Goal: Task Accomplishment & Management: Complete application form

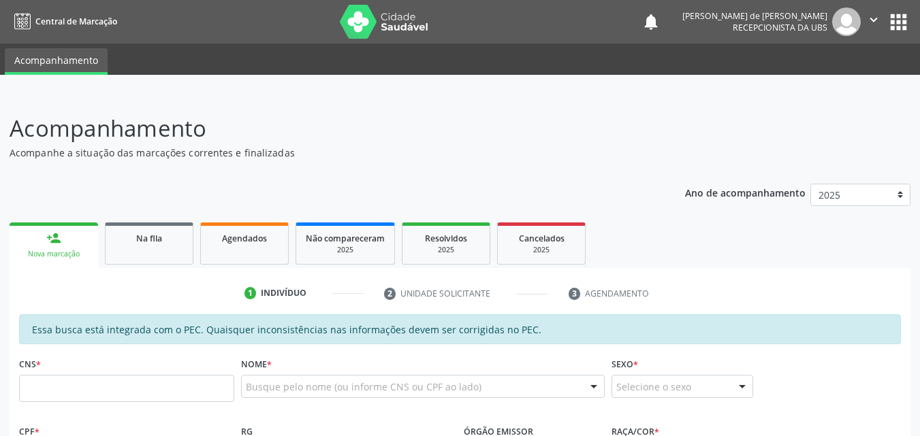
scroll to position [318, 0]
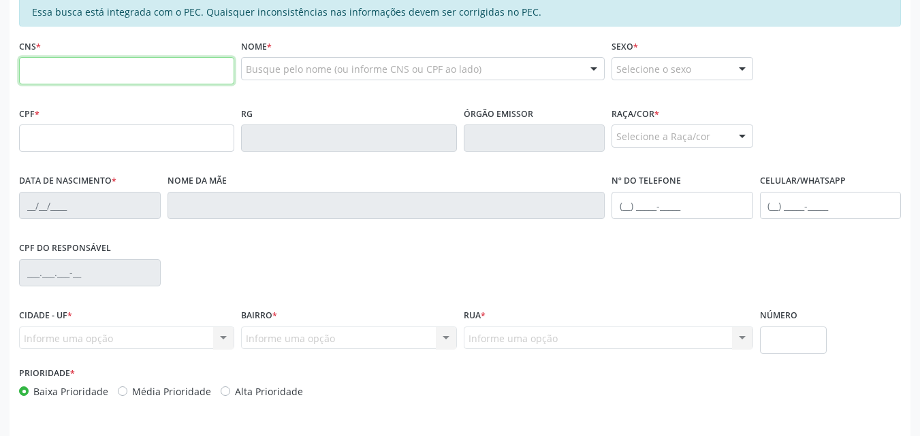
click at [38, 65] on input "text" at bounding box center [126, 70] width 215 height 27
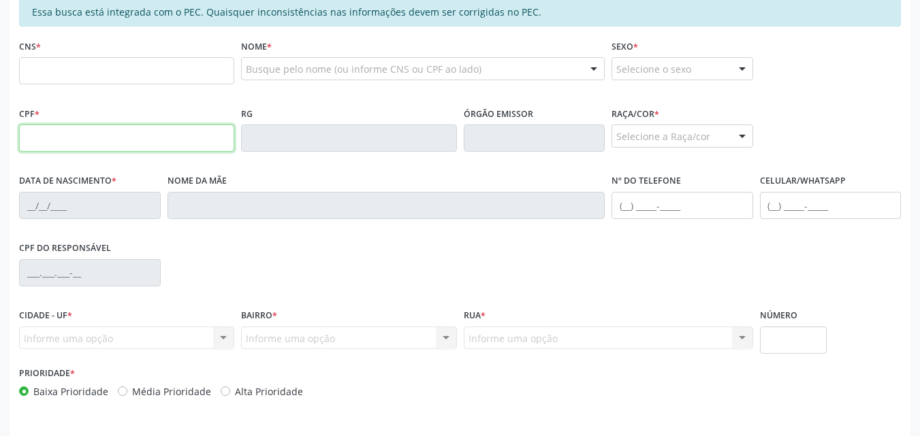
click at [40, 132] on input "text" at bounding box center [126, 138] width 215 height 27
type input "841.685.444-00"
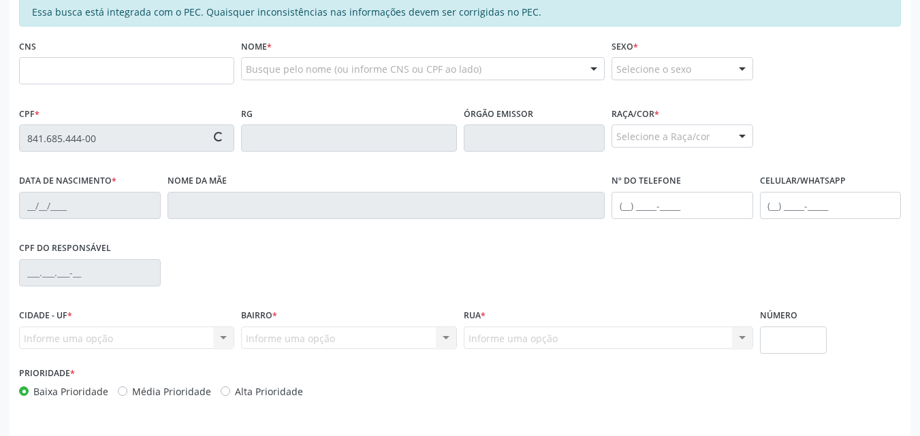
type input "706 8072 5839 0924"
type input "30/10/1972"
type input "Maria Letícia Alves da Silva"
type input "(82) 99843-3789"
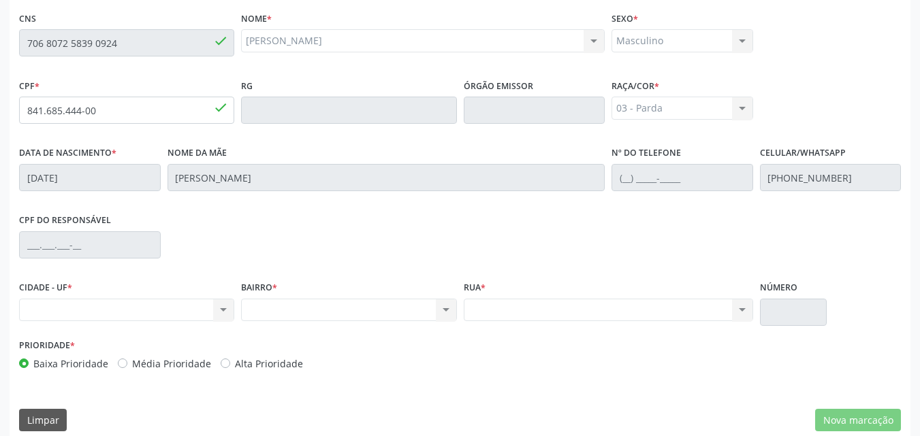
scroll to position [360, 0]
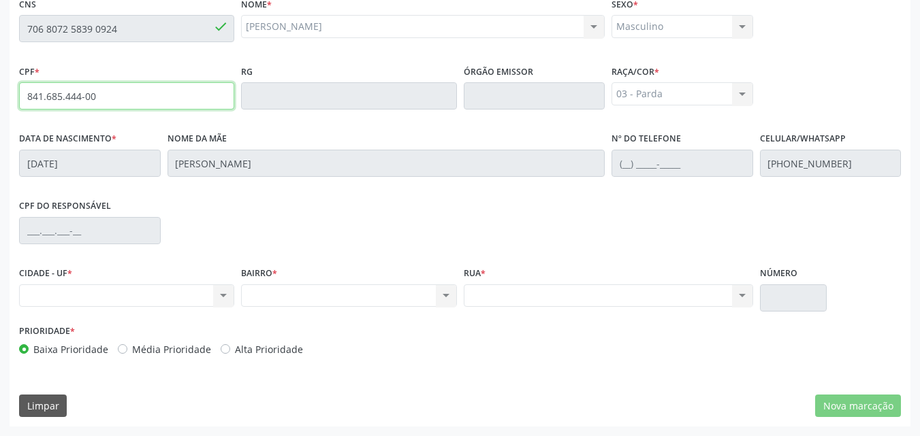
drag, startPoint x: 129, startPoint y: 101, endPoint x: 116, endPoint y: 102, distance: 12.3
click at [116, 102] on input "841.685.444-00" at bounding box center [126, 95] width 215 height 27
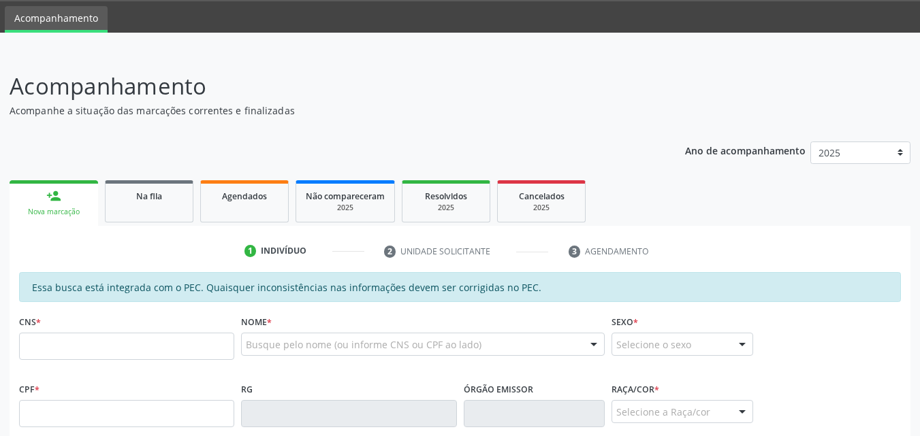
scroll to position [360, 0]
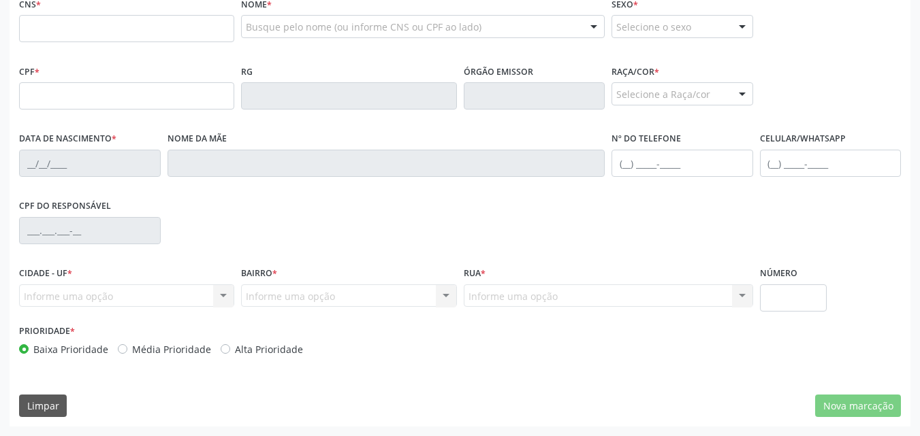
click at [46, 34] on input "text" at bounding box center [126, 28] width 215 height 27
type input "706 8072 5839 0924"
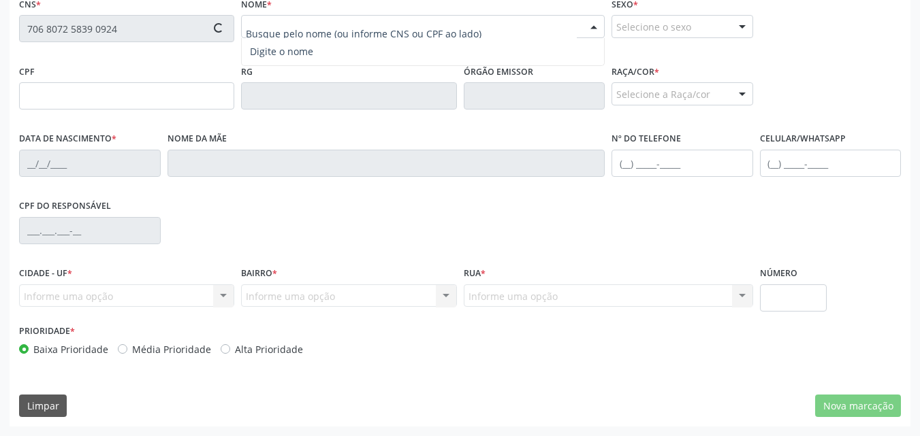
type input "841.685.444-00"
type input "[DATE]"
type input "[PERSON_NAME]"
type input "(82) 99843-3789"
type input "S/N"
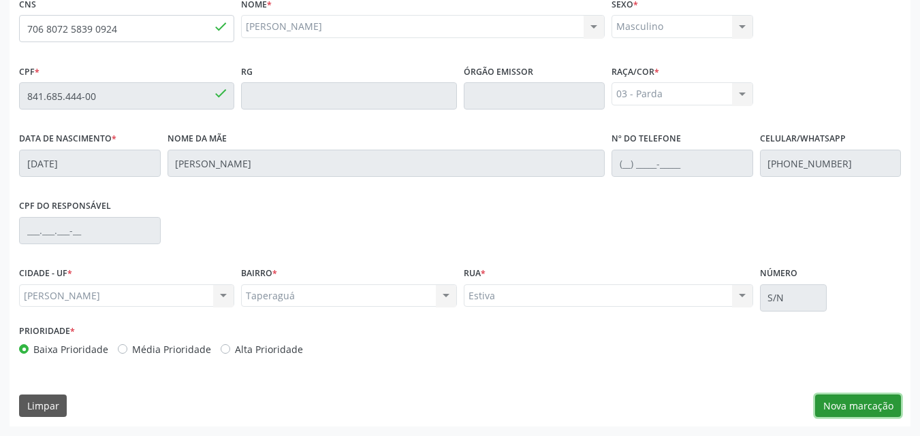
click at [854, 405] on button "Nova marcação" at bounding box center [858, 406] width 86 height 23
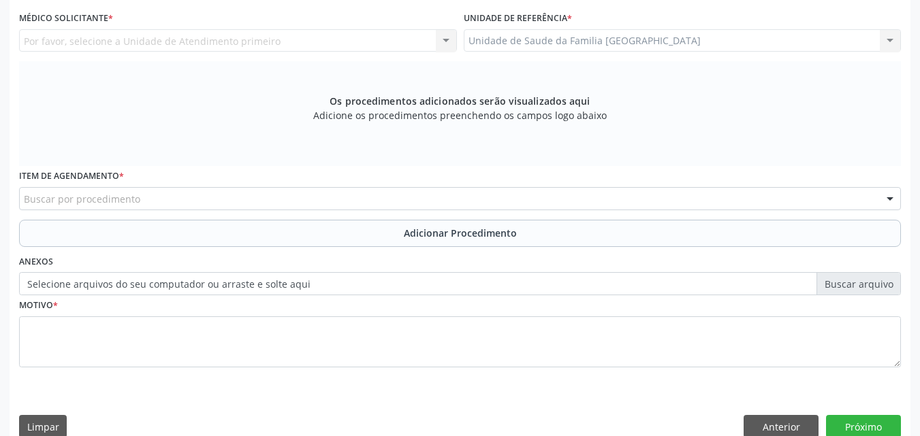
scroll to position [42, 0]
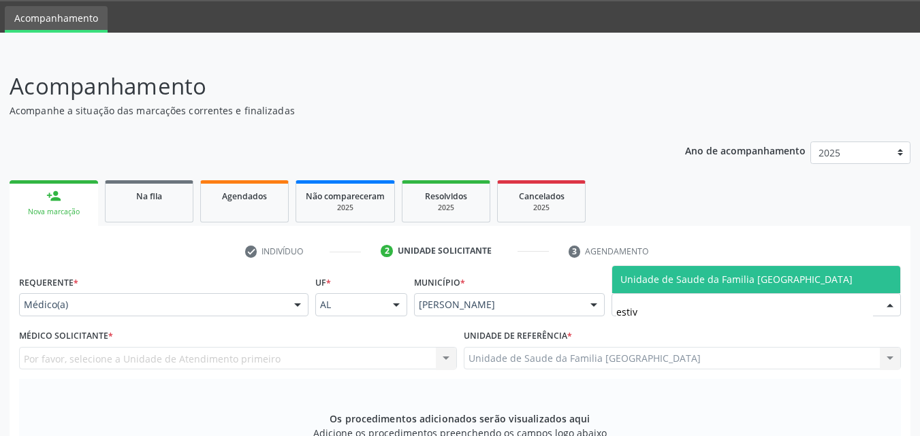
type input "estiva"
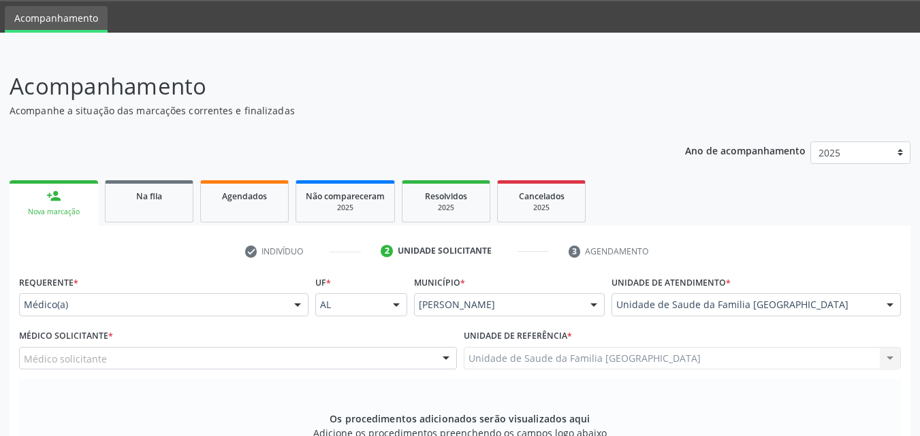
scroll to position [381, 0]
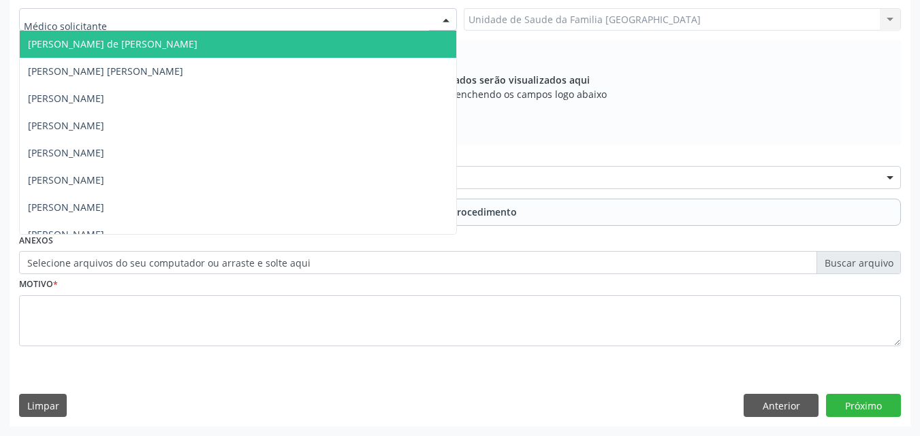
click at [120, 25] on div at bounding box center [238, 19] width 438 height 23
type input "TAC"
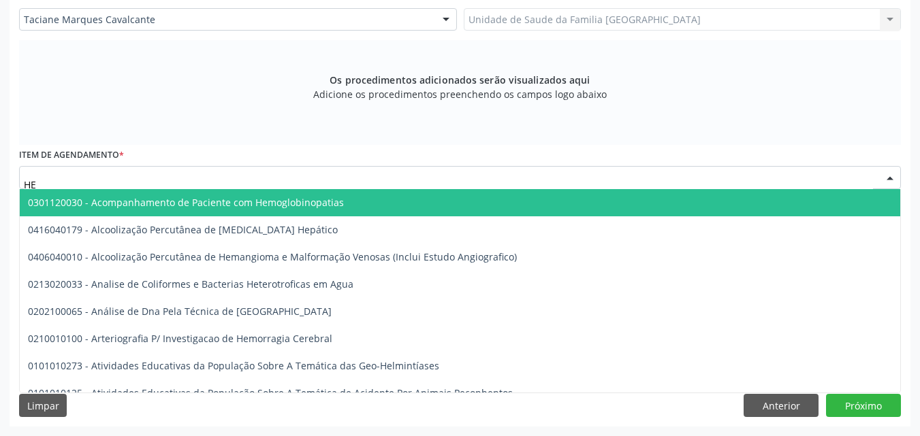
type input "H"
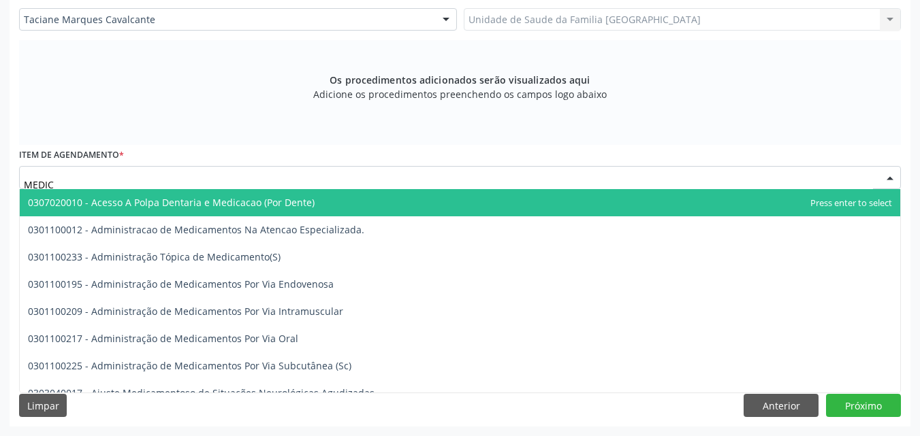
type input "MEDICO"
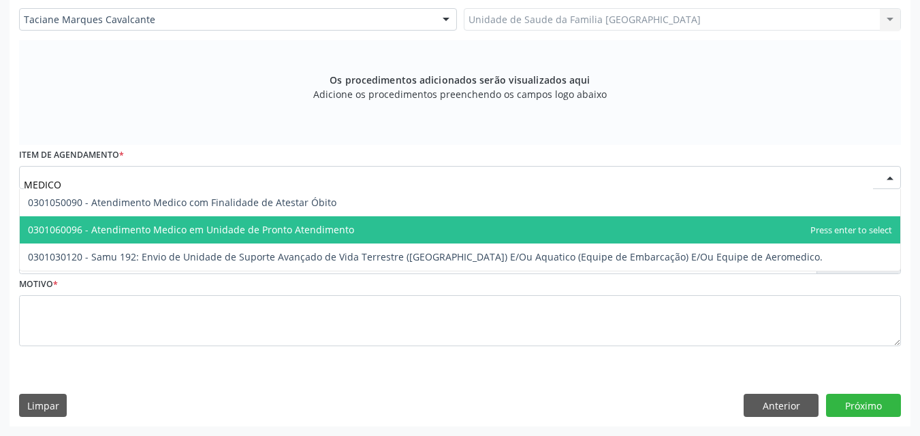
click at [133, 225] on span "0301060096 - Atendimento Medico em Unidade de Pronto Atendimento" at bounding box center [191, 229] width 326 height 13
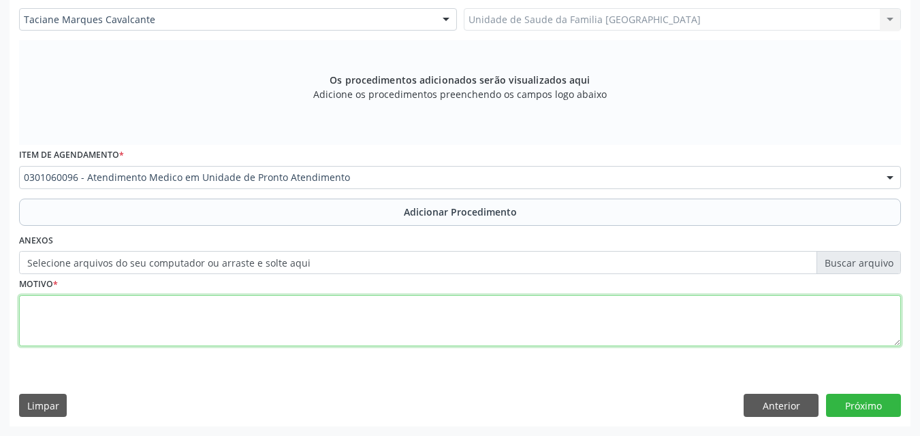
click at [196, 318] on textarea at bounding box center [460, 321] width 882 height 52
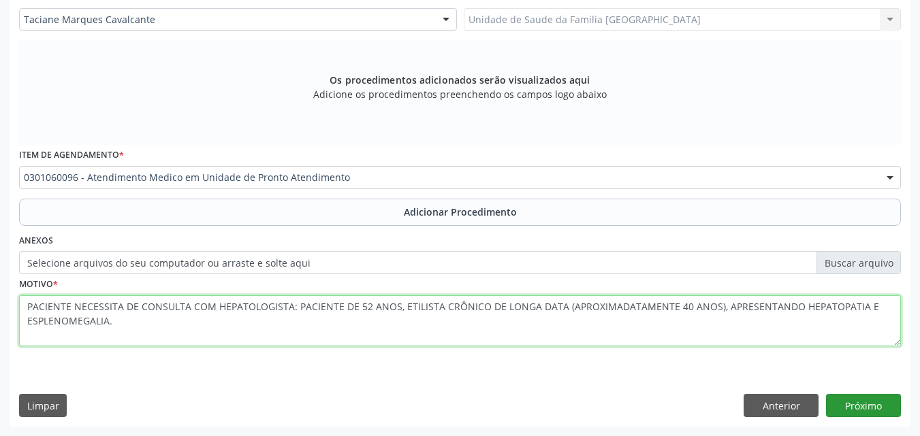
type textarea "PACIENTE NECESSITA DE CONSULTA COM HEPATOLOGISTA: PACIENTE DE 52 ANOS, ETILISTA…"
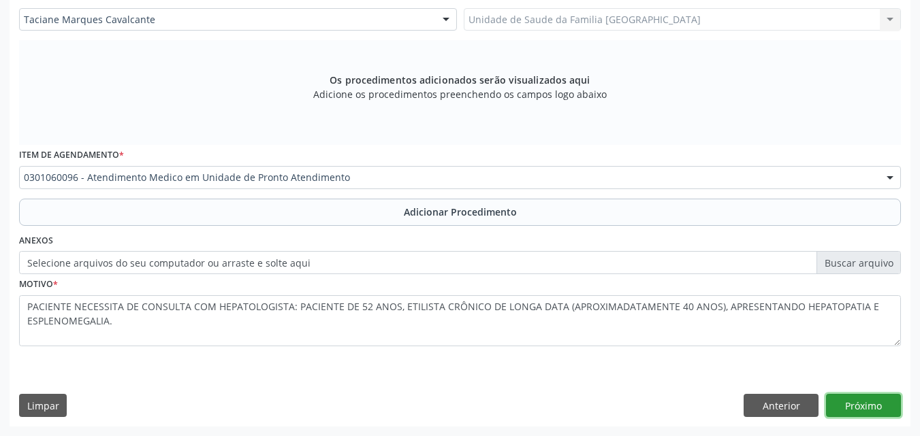
click at [843, 405] on button "Próximo" at bounding box center [863, 405] width 75 height 23
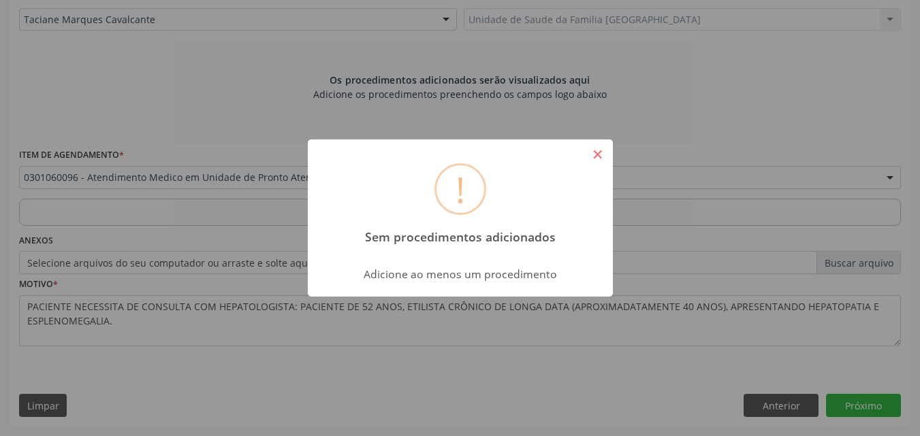
click at [596, 155] on button "×" at bounding box center [597, 154] width 23 height 23
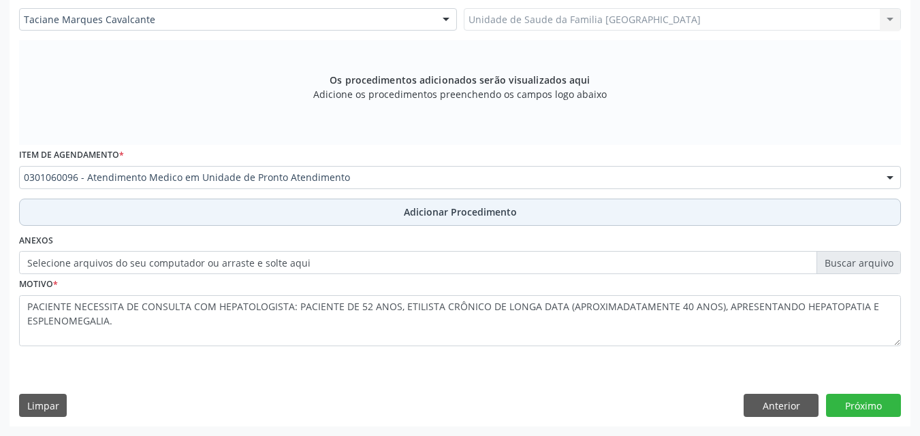
click at [409, 219] on span "Adicionar Procedimento" at bounding box center [460, 212] width 113 height 14
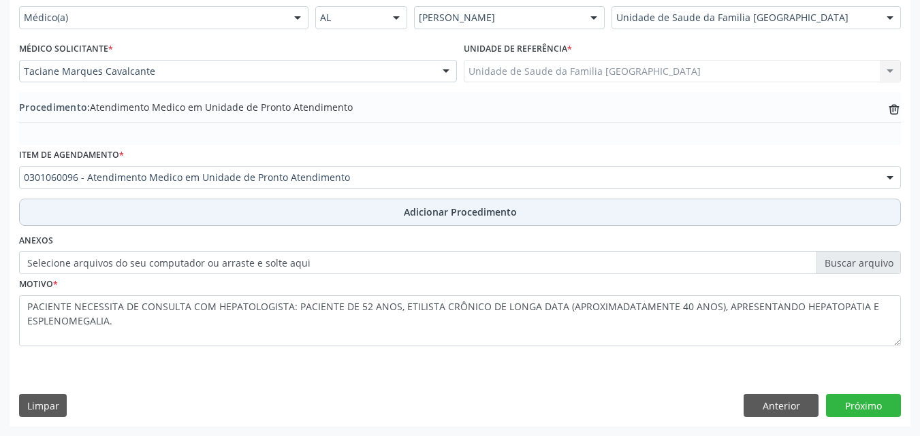
scroll to position [329, 0]
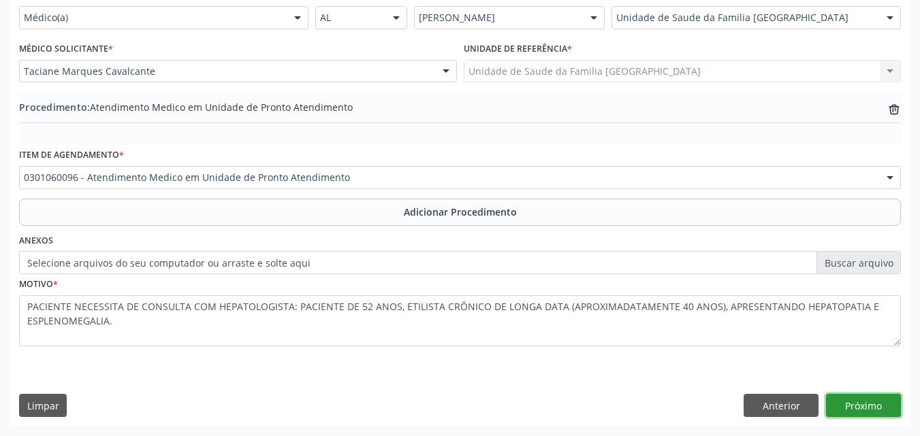
click at [843, 405] on button "Próximo" at bounding box center [863, 405] width 75 height 23
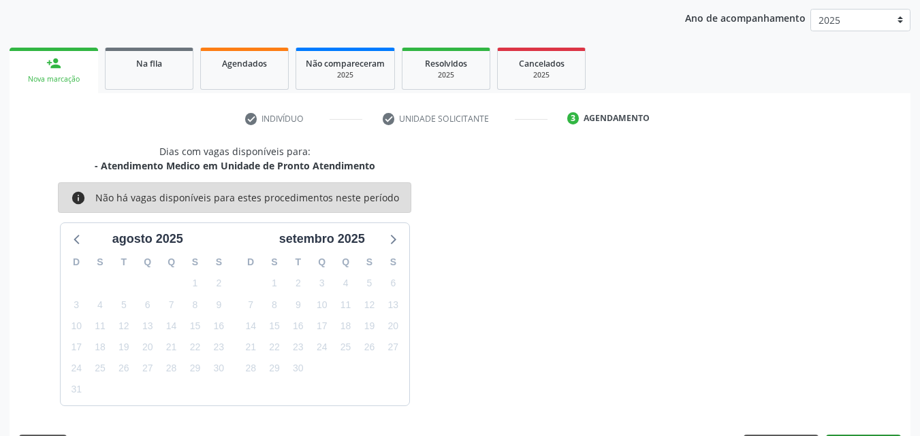
scroll to position [215, 0]
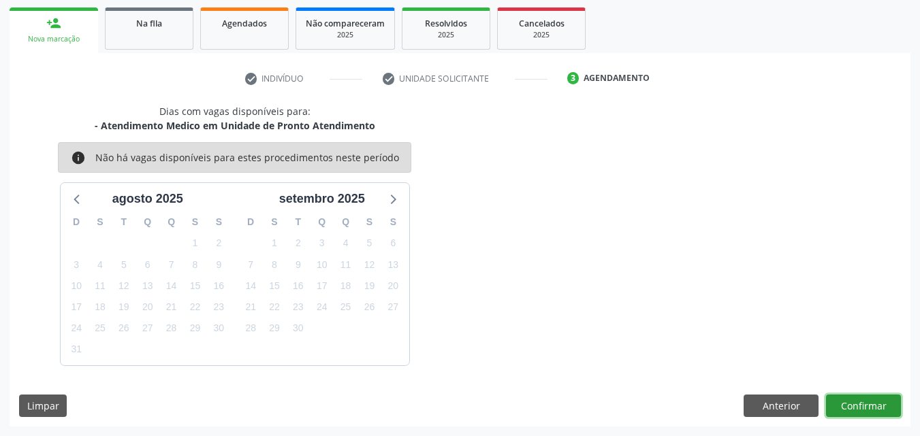
click at [846, 398] on button "Confirmar" at bounding box center [863, 406] width 75 height 23
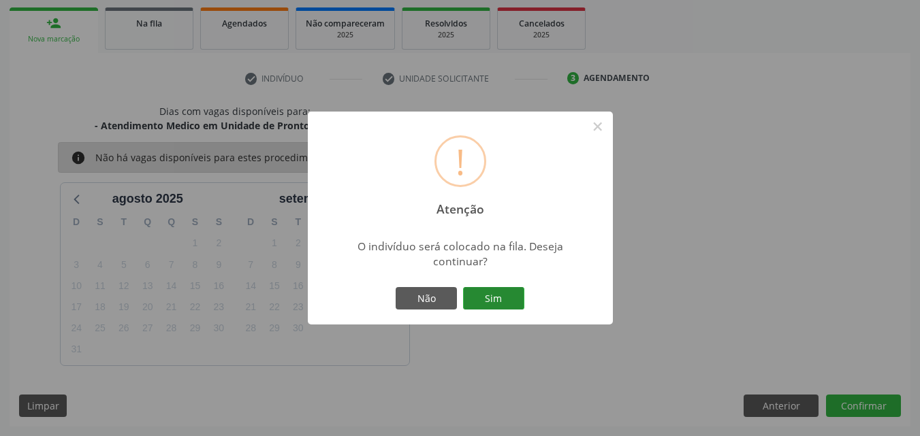
click at [507, 291] on button "Sim" at bounding box center [493, 298] width 61 height 23
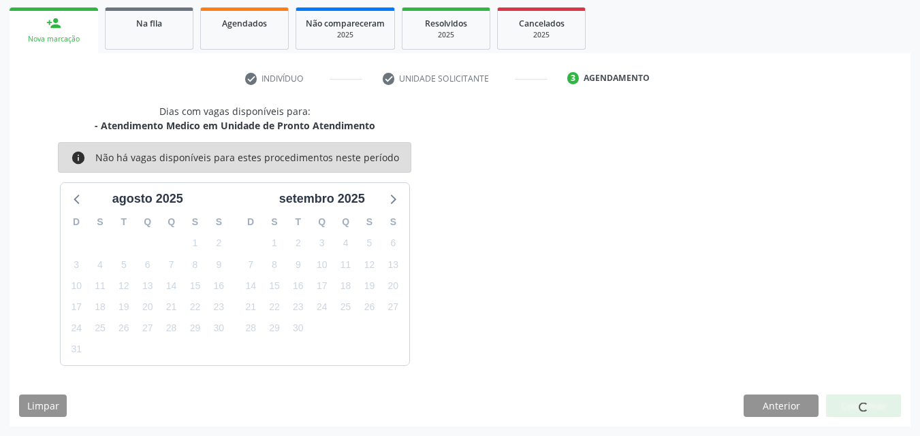
scroll to position [32, 0]
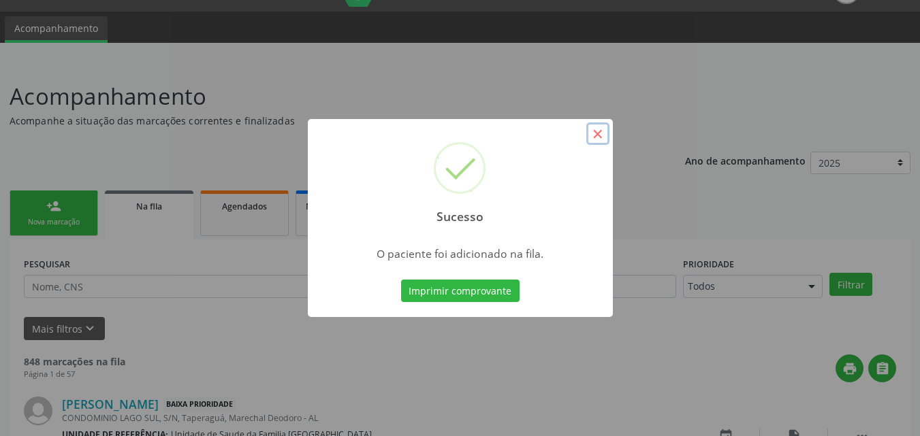
drag, startPoint x: 603, startPoint y: 135, endPoint x: 489, endPoint y: 216, distance: 140.0
click at [603, 134] on button "×" at bounding box center [597, 134] width 23 height 23
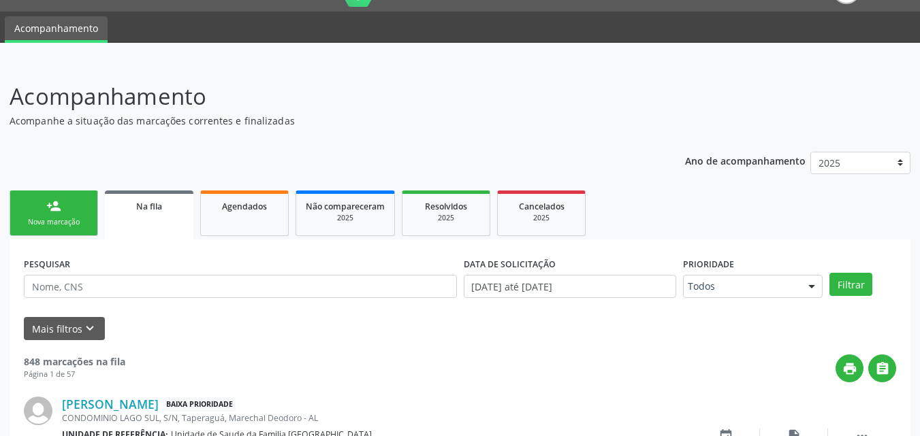
click at [51, 206] on div "person_add" at bounding box center [53, 206] width 15 height 15
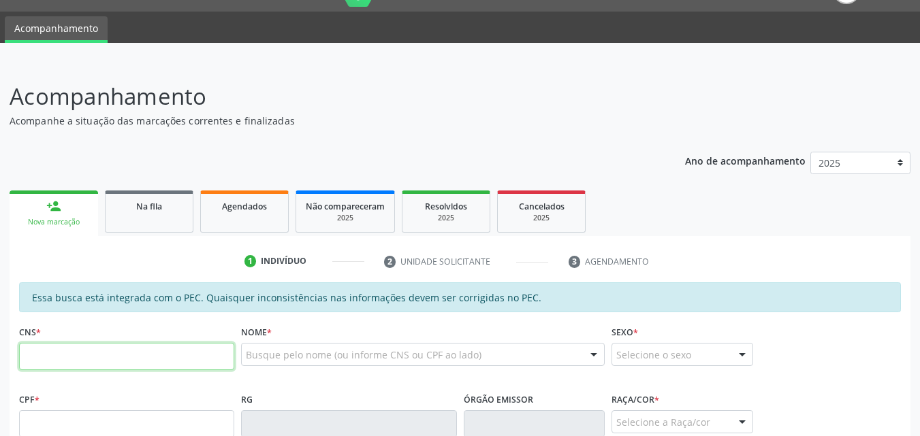
click at [55, 364] on input "text" at bounding box center [126, 356] width 215 height 27
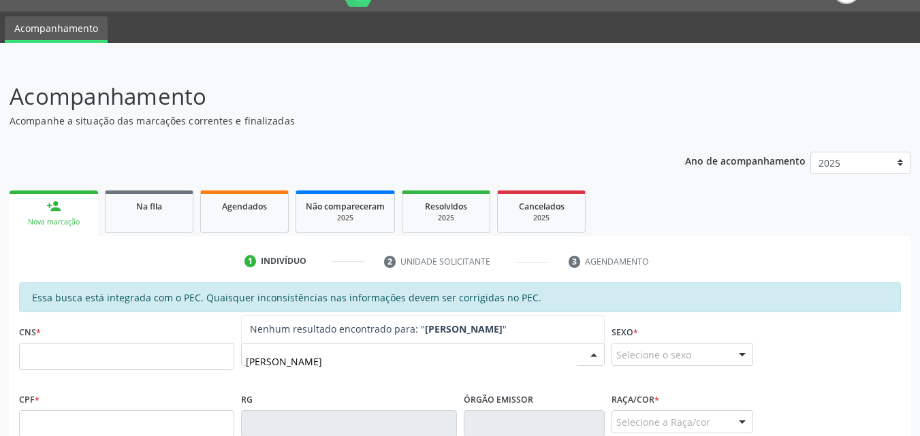
type input "RENILDO MATIAS"
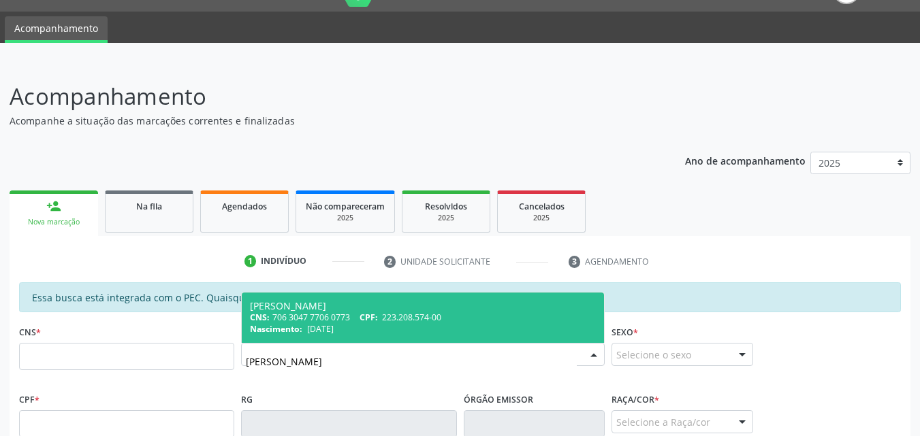
click at [286, 316] on div "CNS: 706 3047 7706 0773 CPF: 223.208.574-00" at bounding box center [423, 318] width 346 height 12
type input "706 3047 7706 0773"
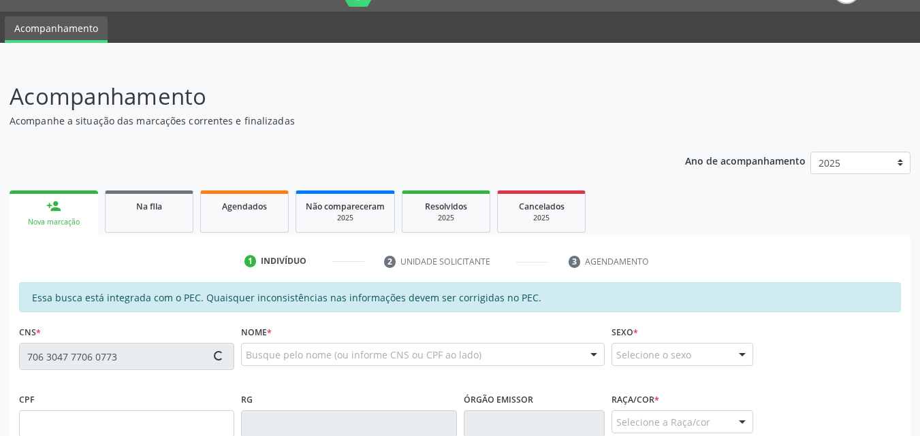
type input "223.208.574-00"
type input "13/10/1959"
type input "Margarida da Conceicao"
type input "(82) 98812-8219"
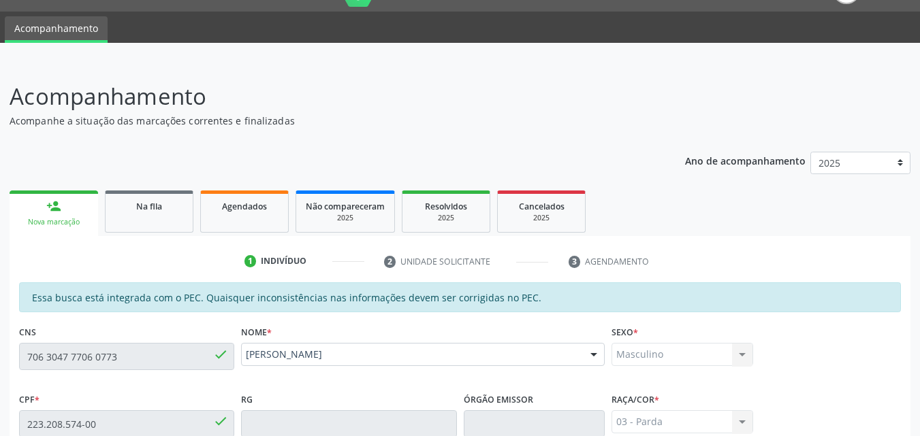
scroll to position [360, 0]
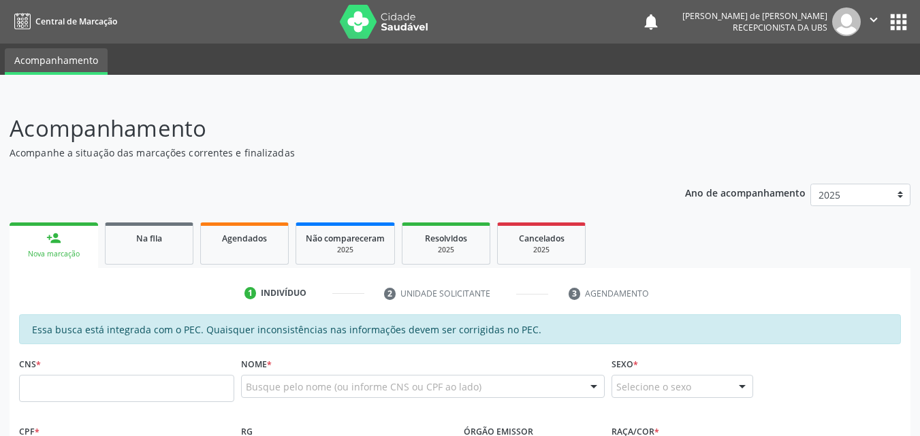
click at [82, 388] on input "text" at bounding box center [126, 388] width 215 height 27
type input "706 3047 7706 0773"
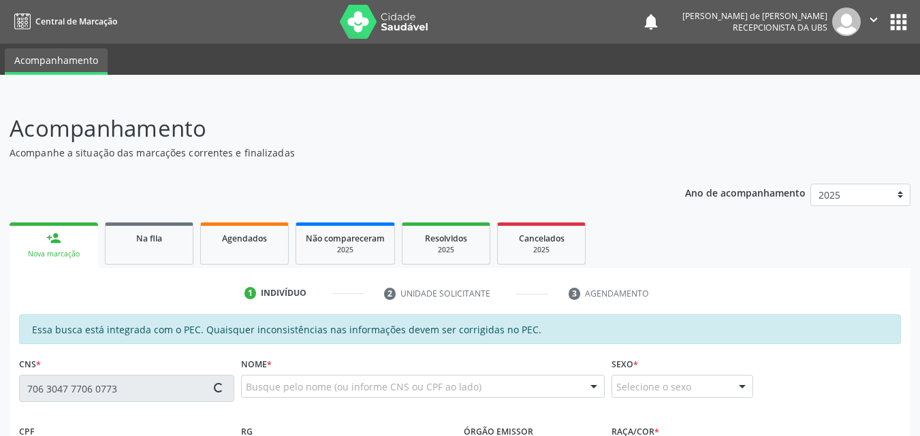
type input "223.208.574-00"
type input "[DATE]"
type input "Margarida da Conceicao"
type input "[PHONE_NUMBER]"
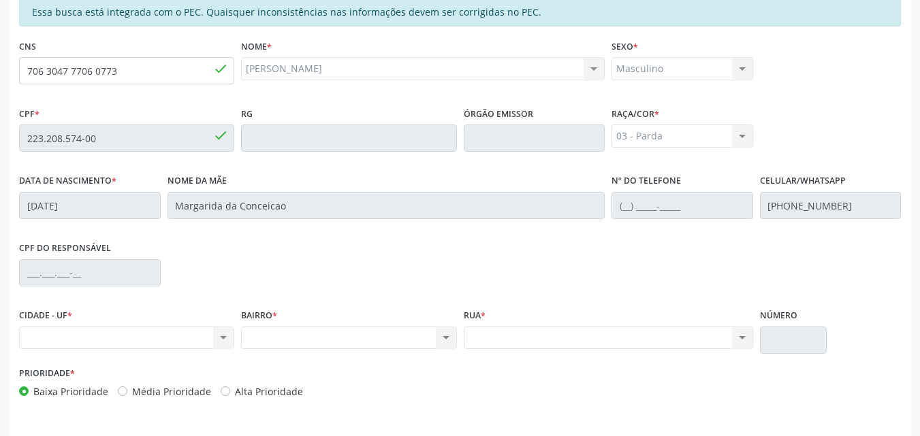
scroll to position [360, 0]
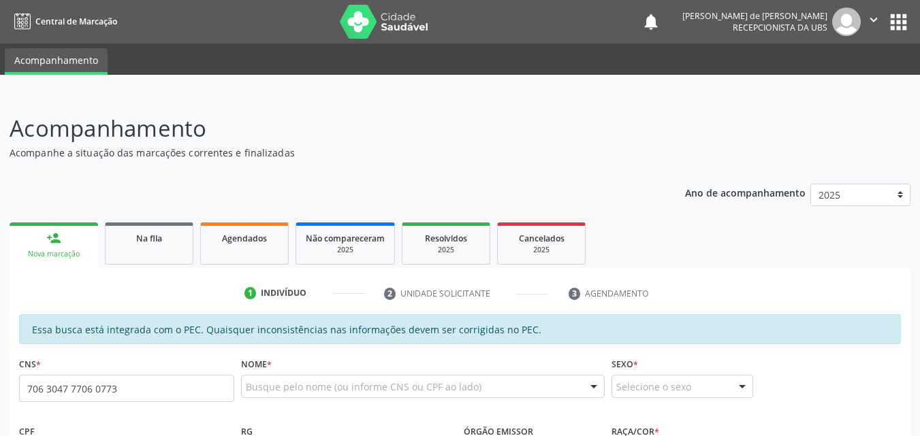
type input "706 3047 7706 0773"
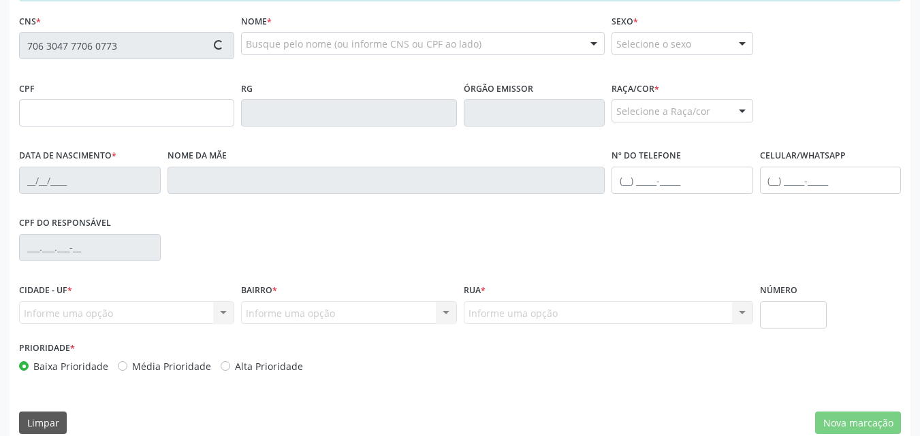
type input "223.208.574-00"
type input "[DATE]"
type input "Margarida da Conceicao"
type input "[PHONE_NUMBER]"
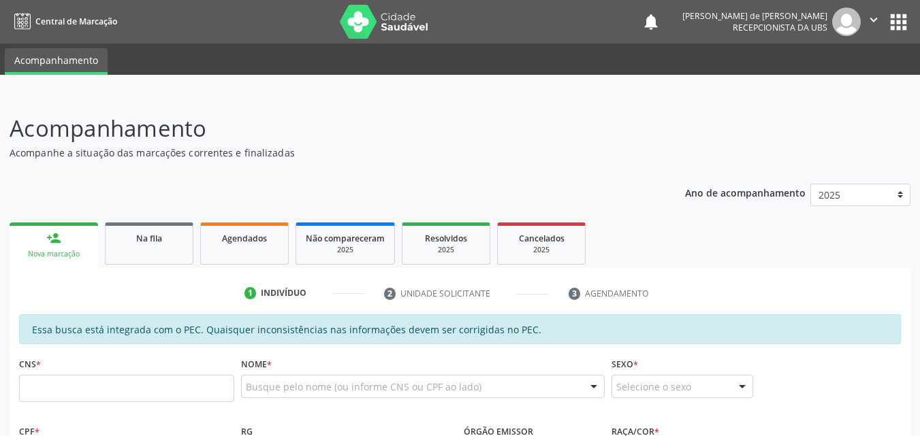
scroll to position [318, 0]
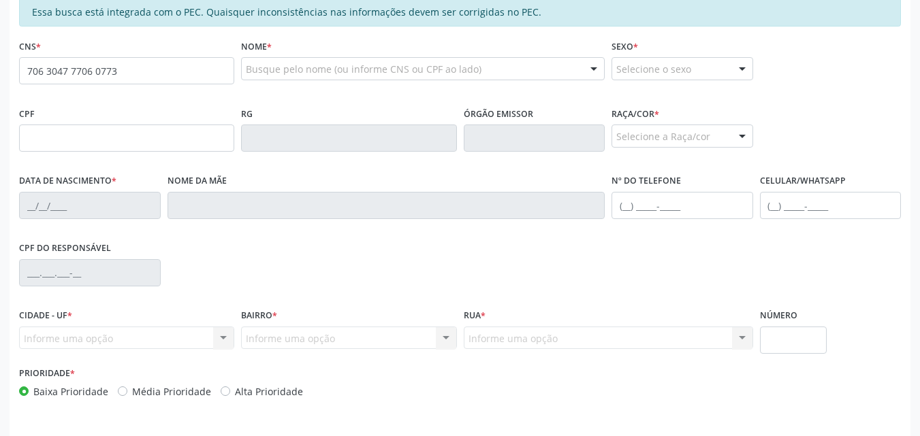
type input "706 3047 7706 0773"
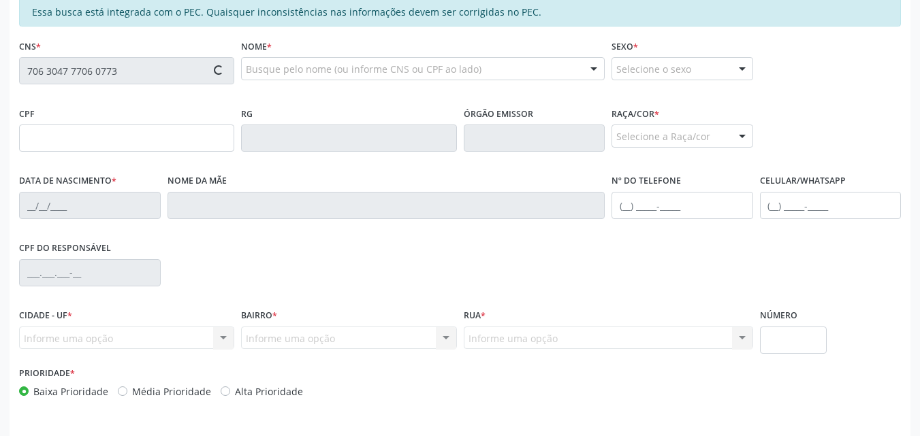
type input "223.208.574-00"
type input "13/10/1959"
type input "Margarida da Conceicao"
type input "(82) 98812-8219"
type input "S/N"
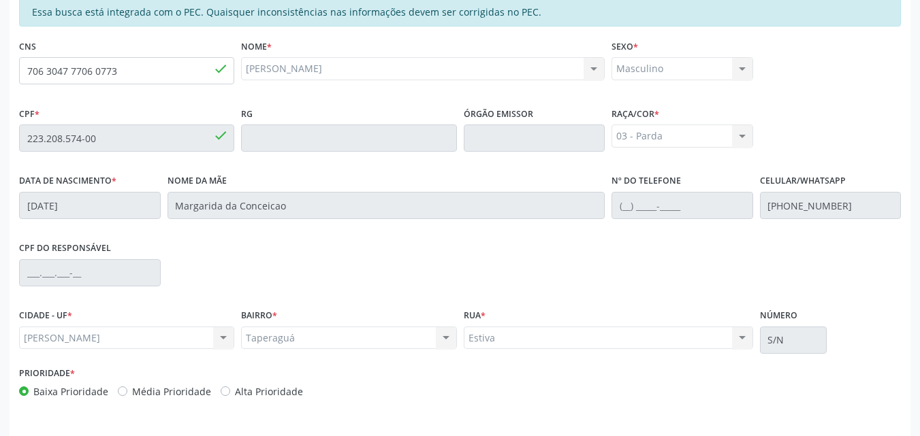
scroll to position [360, 0]
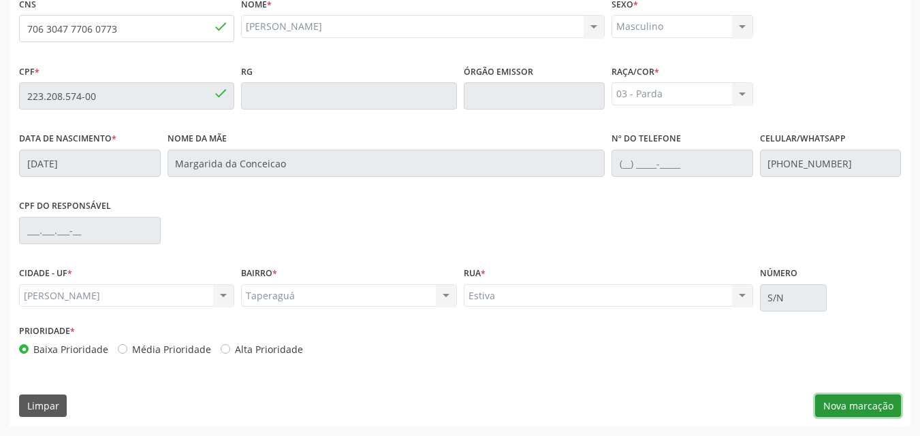
click at [820, 405] on button "Nova marcação" at bounding box center [858, 406] width 86 height 23
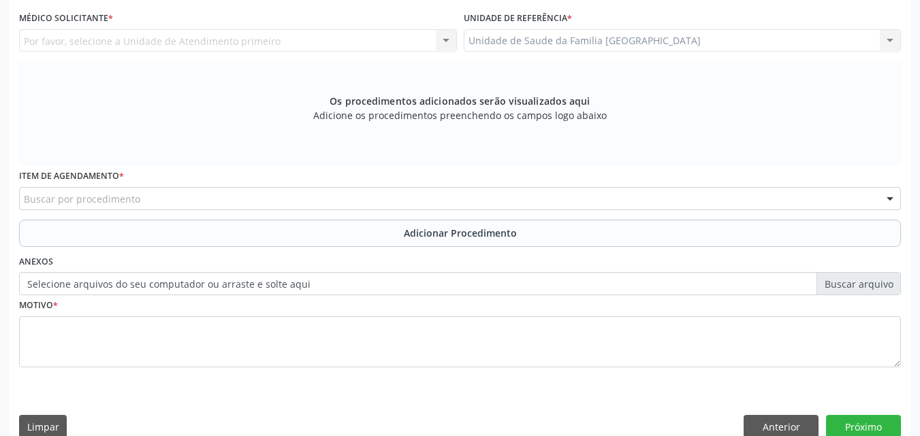
scroll to position [42, 0]
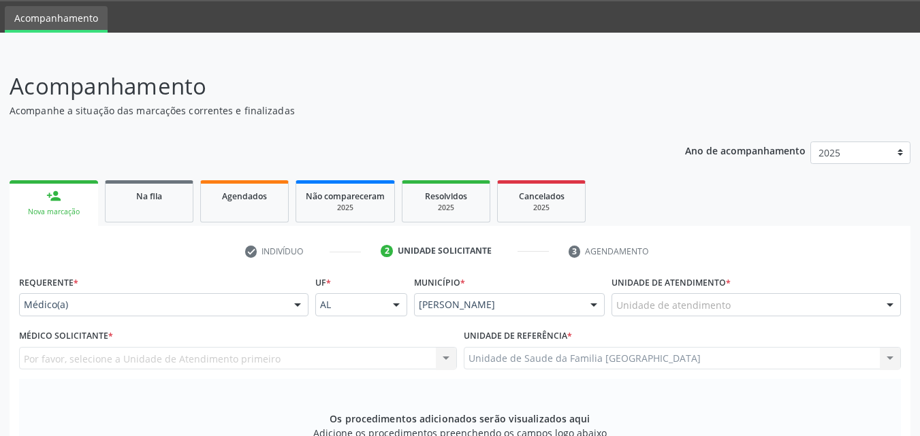
click at [690, 296] on div "Unidade de atendimento" at bounding box center [755, 304] width 289 height 23
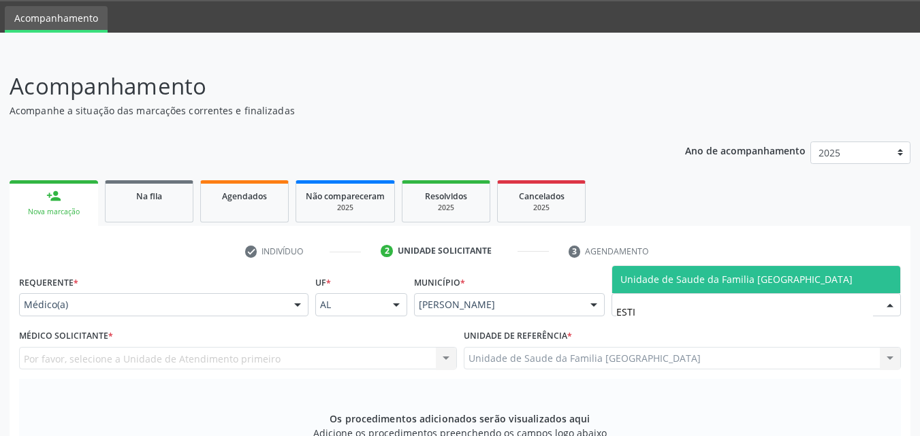
type input "ESTIV"
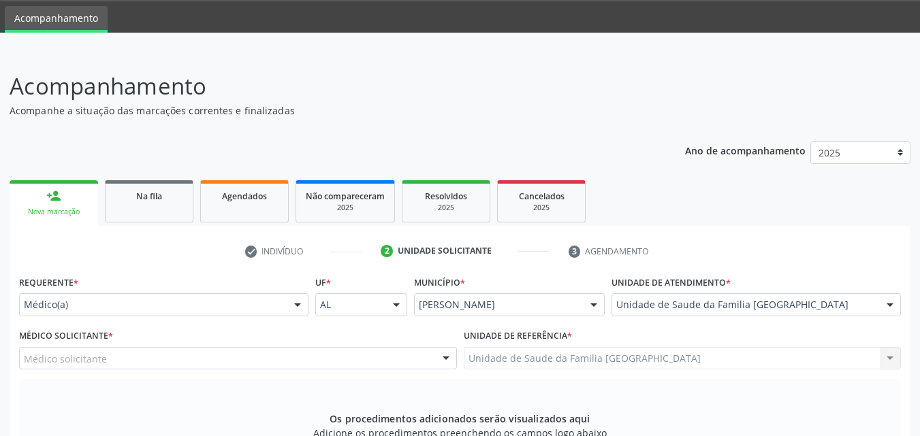
scroll to position [360, 0]
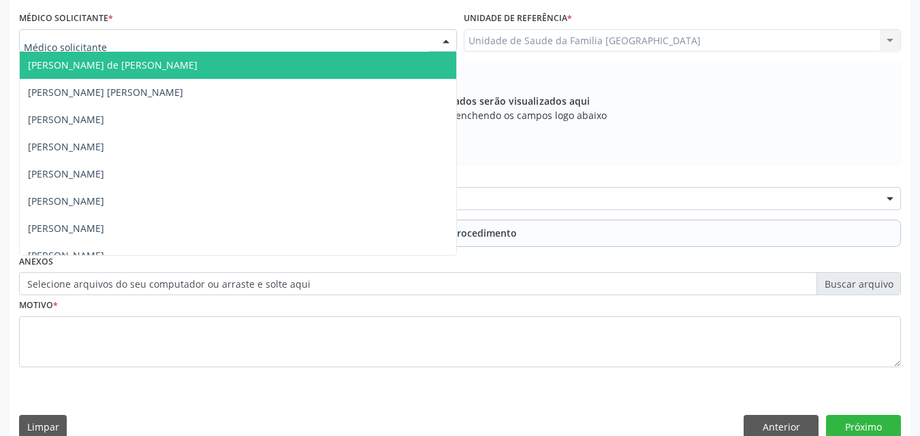
click at [145, 42] on div at bounding box center [238, 40] width 438 height 23
type input "TAC"
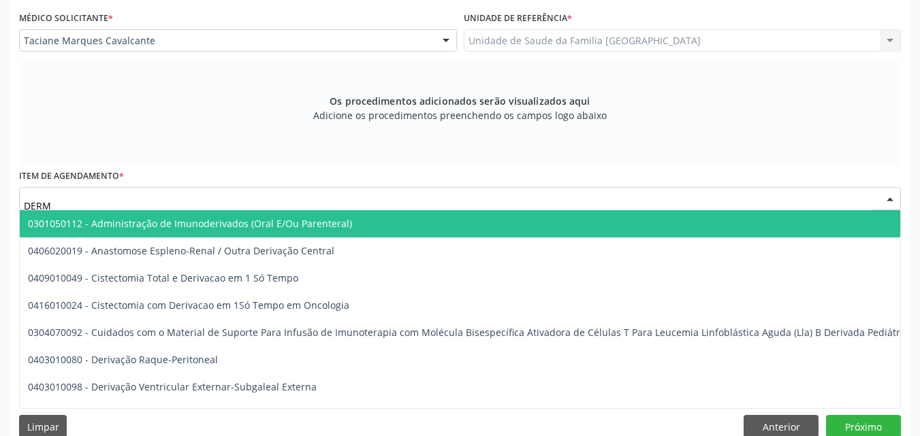
type input "DERMA"
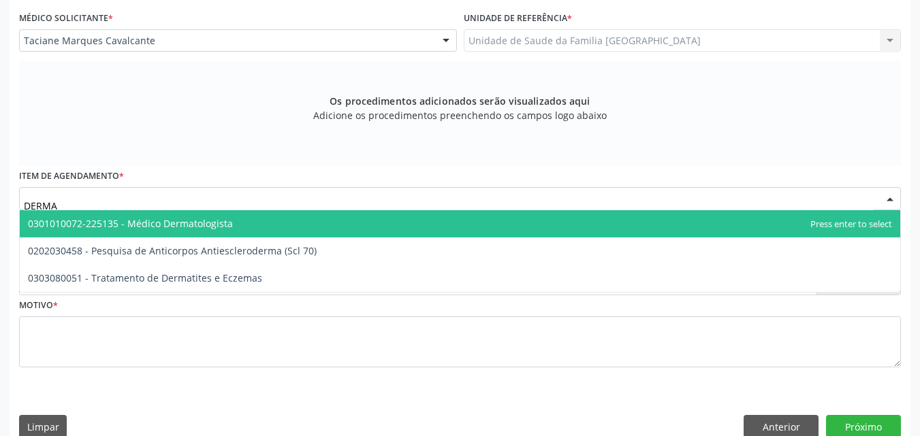
click at [99, 214] on span "0301010072-225135 - Médico Dermatologista" at bounding box center [460, 223] width 880 height 27
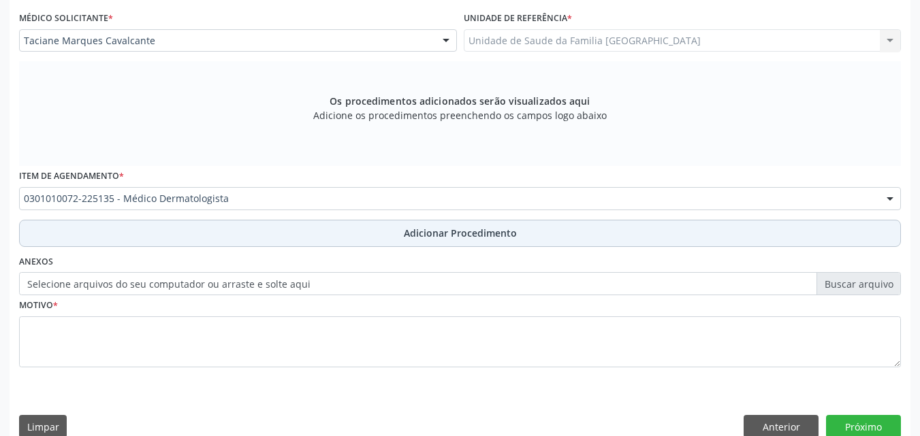
click at [142, 236] on button "Adicionar Procedimento" at bounding box center [460, 233] width 882 height 27
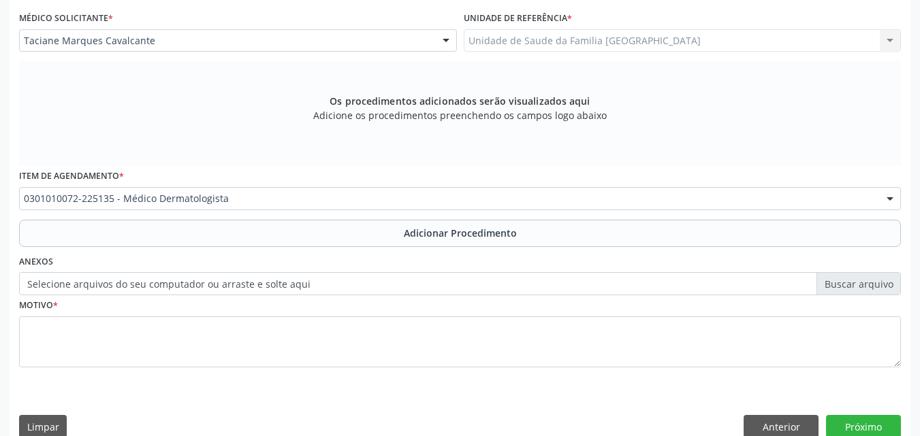
scroll to position [329, 0]
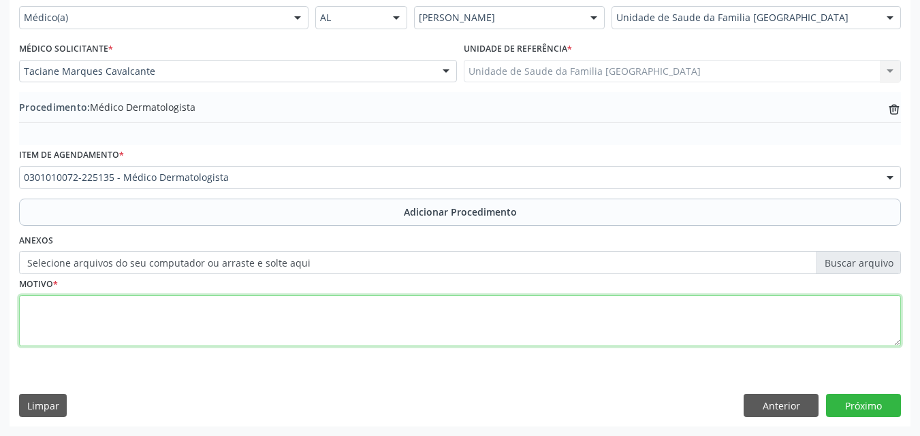
click at [138, 321] on textarea at bounding box center [460, 321] width 882 height 52
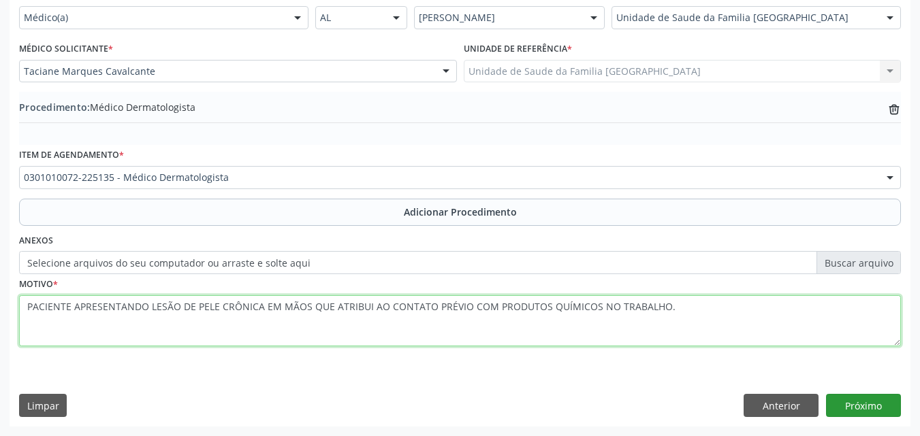
type textarea "PACIENTE APRESENTANDO LESÃO DE PELE CRÔNICA EM MÃOS QUE ATRIBUI AO CONTATO PRÉV…"
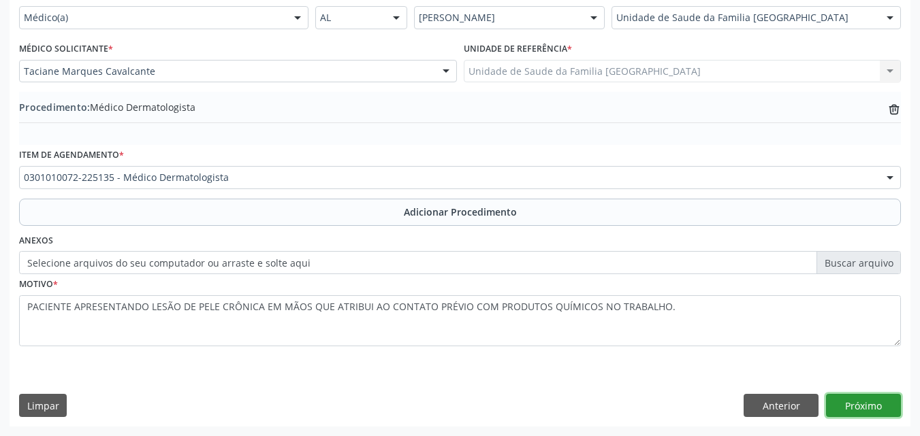
click at [859, 398] on button "Próximo" at bounding box center [863, 405] width 75 height 23
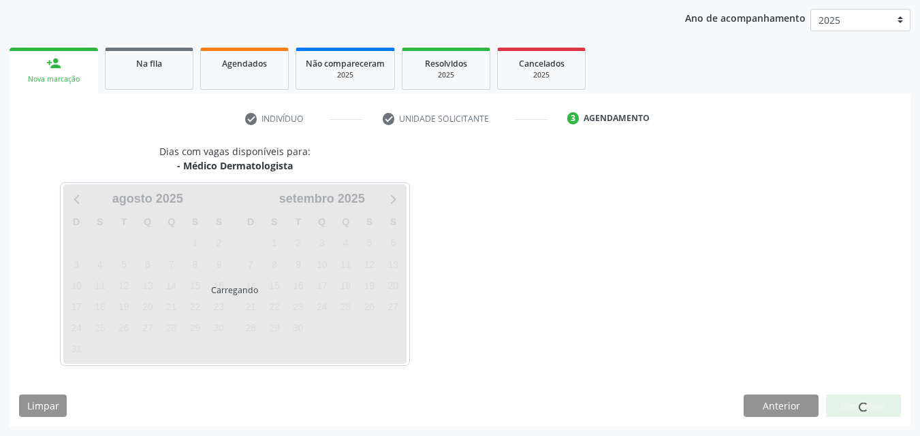
scroll to position [215, 0]
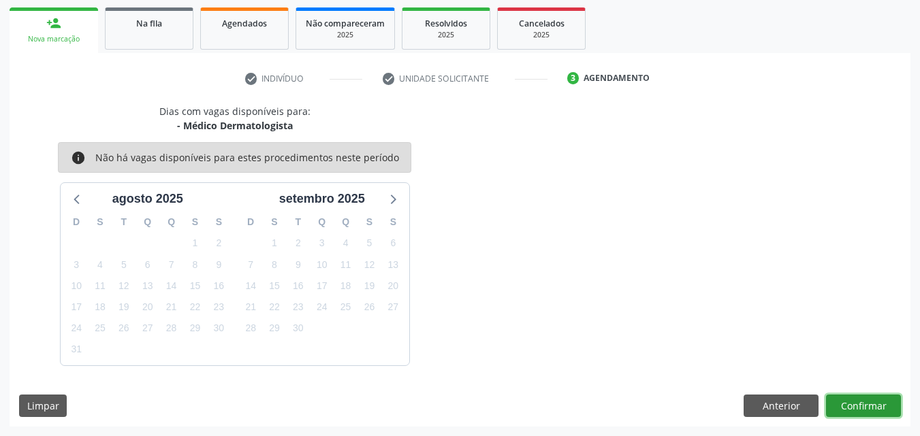
click at [848, 404] on button "Confirmar" at bounding box center [863, 406] width 75 height 23
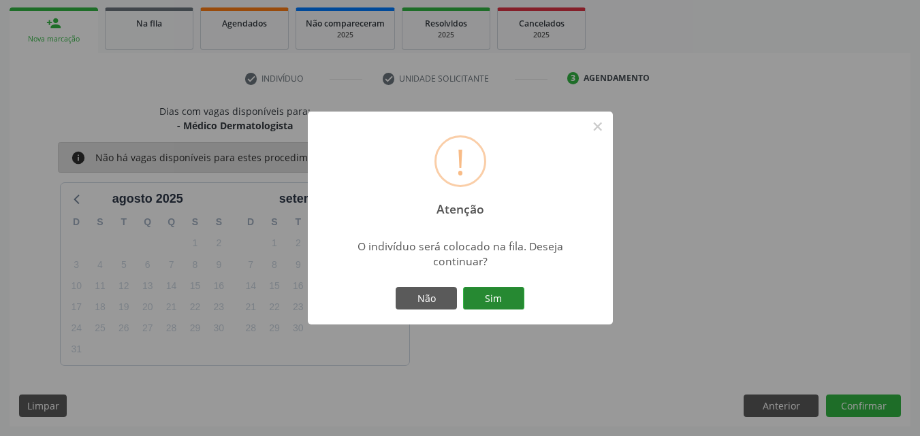
click at [475, 297] on button "Sim" at bounding box center [493, 298] width 61 height 23
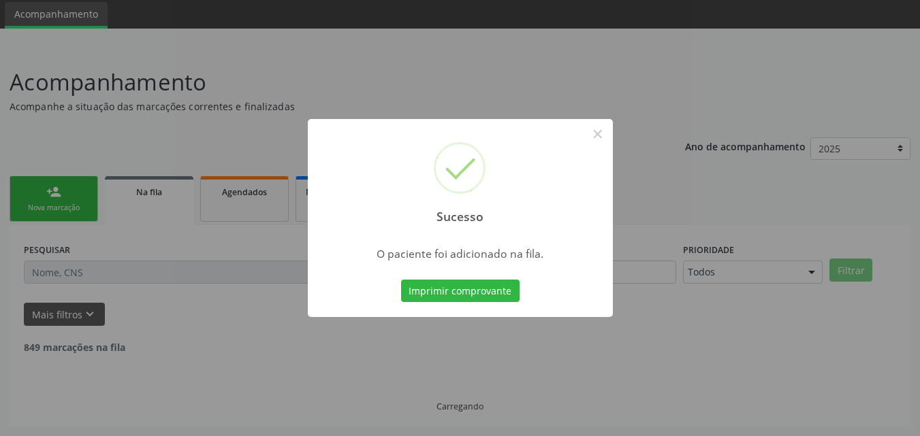
scroll to position [32, 0]
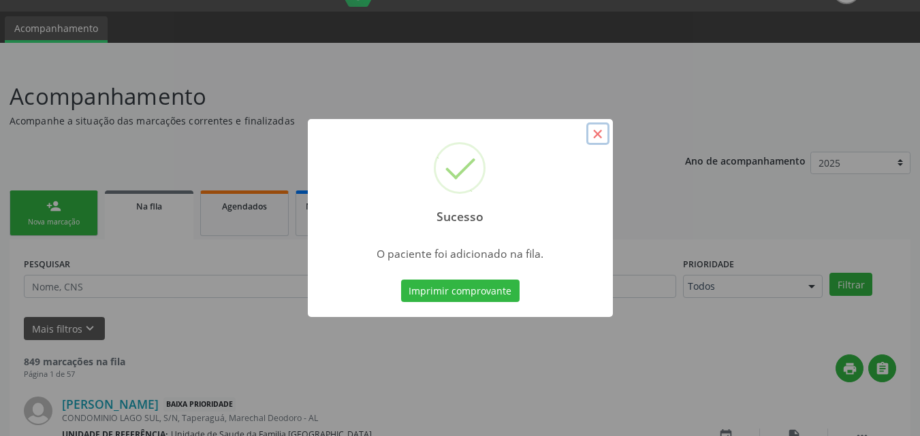
click at [599, 133] on button "×" at bounding box center [597, 134] width 23 height 23
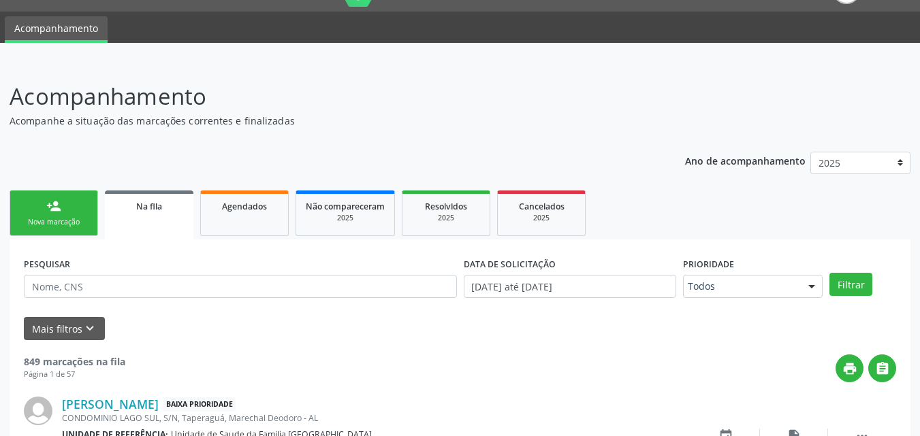
click at [43, 218] on div "Nova marcação" at bounding box center [54, 222] width 68 height 10
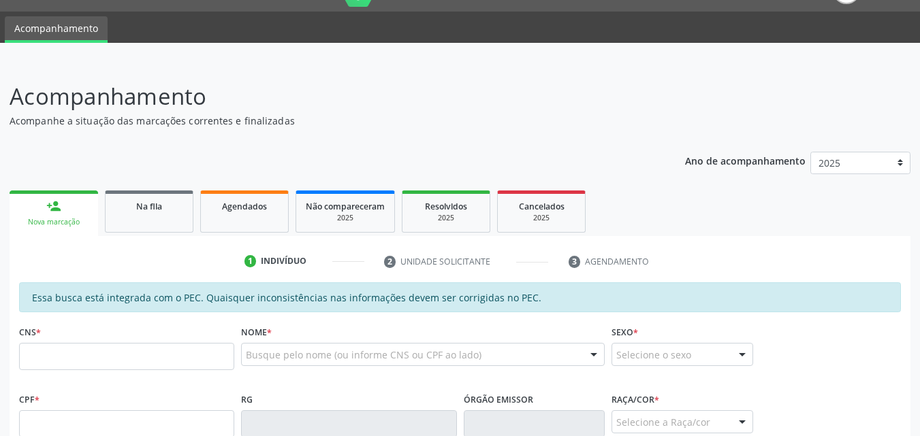
scroll to position [350, 0]
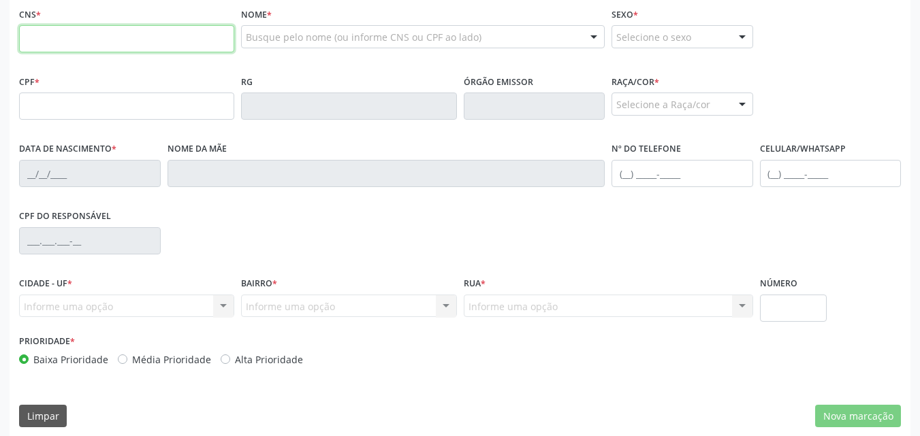
click at [58, 38] on input "text" at bounding box center [126, 38] width 215 height 27
type input "700 1079 4248 6013"
type input "050.542.034-19"
type input "[DATE]"
type input "[PERSON_NAME]"
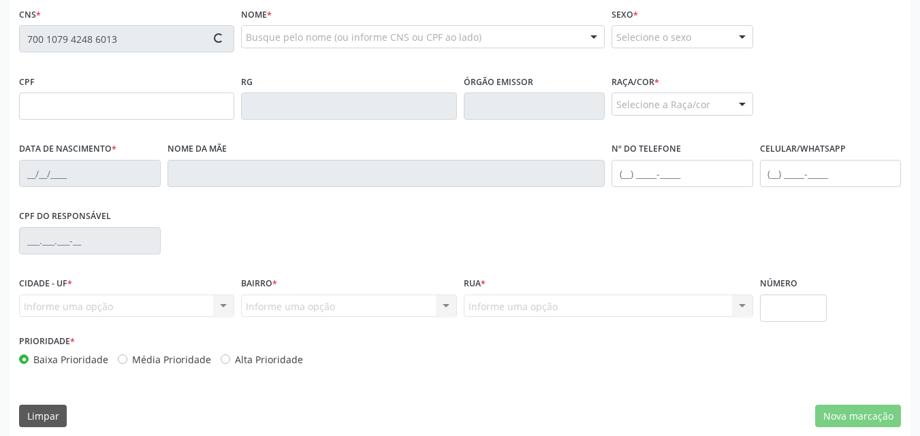
type input "[PHONE_NUMBER]"
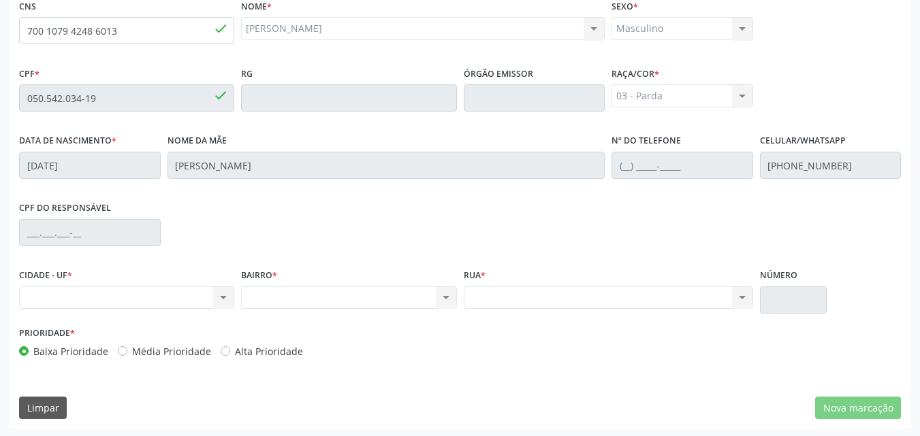
scroll to position [360, 0]
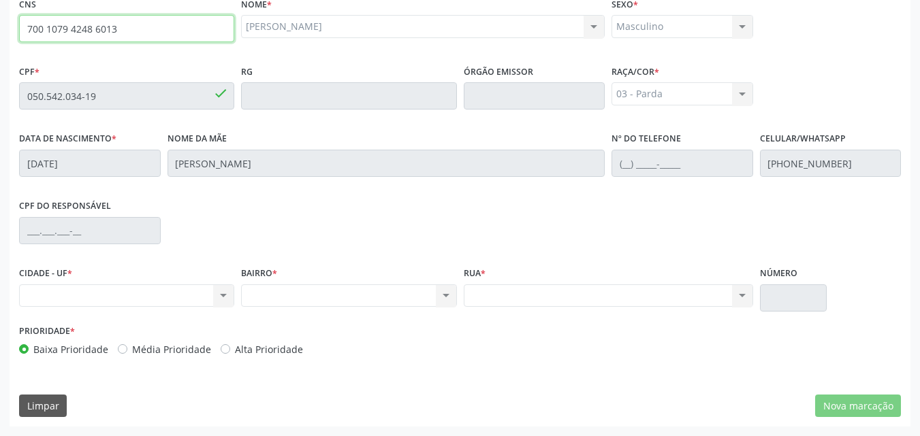
drag, startPoint x: 29, startPoint y: 27, endPoint x: 116, endPoint y: 27, distance: 87.1
click at [116, 27] on input "700 1079 4248 6013" at bounding box center [126, 28] width 215 height 27
click at [126, 33] on input "700 1079 4248 6013" at bounding box center [126, 28] width 215 height 27
drag, startPoint x: 126, startPoint y: 33, endPoint x: 39, endPoint y: 30, distance: 87.2
click at [34, 32] on input "700 1079 4248 6013" at bounding box center [126, 28] width 215 height 27
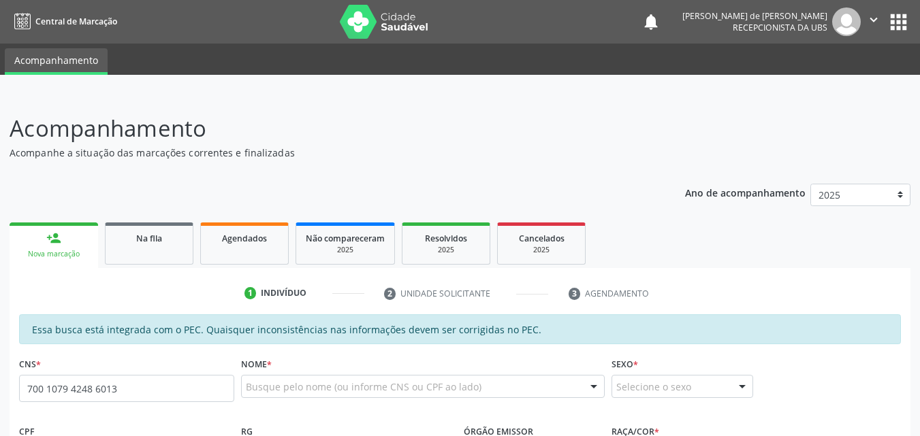
type input "700 1079 4248 6013"
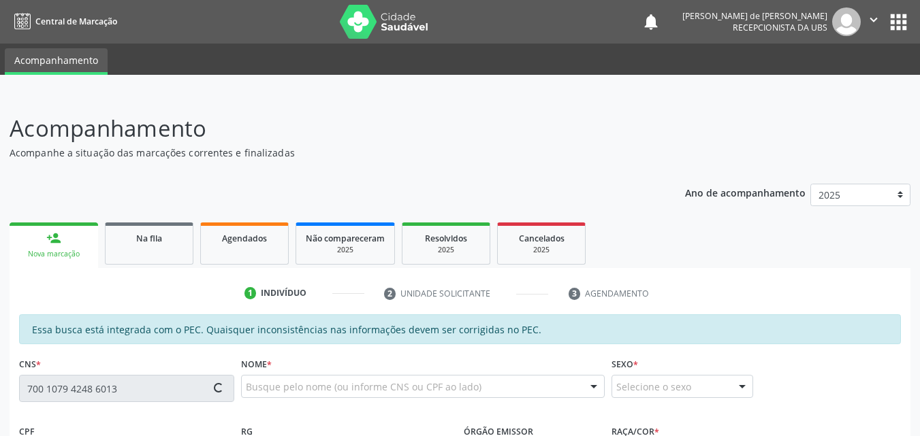
type input "050.542.034-19"
type input "[DATE]"
type input "[PERSON_NAME]"
type input "[PHONE_NUMBER]"
type input "S/N"
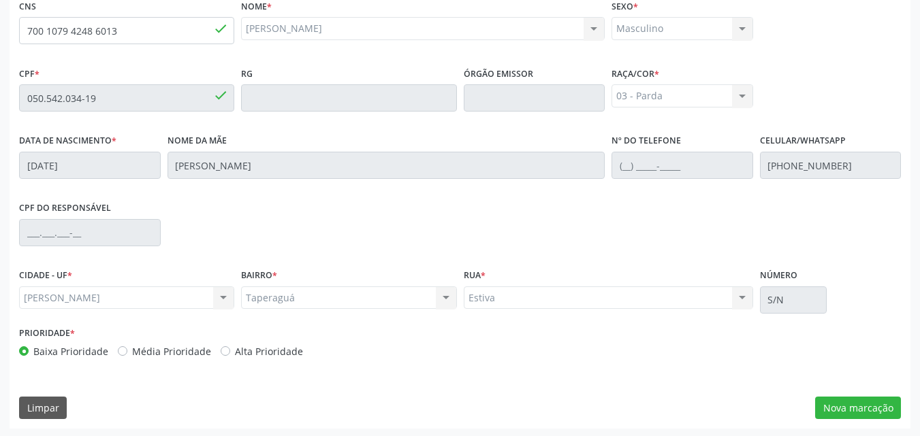
scroll to position [360, 0]
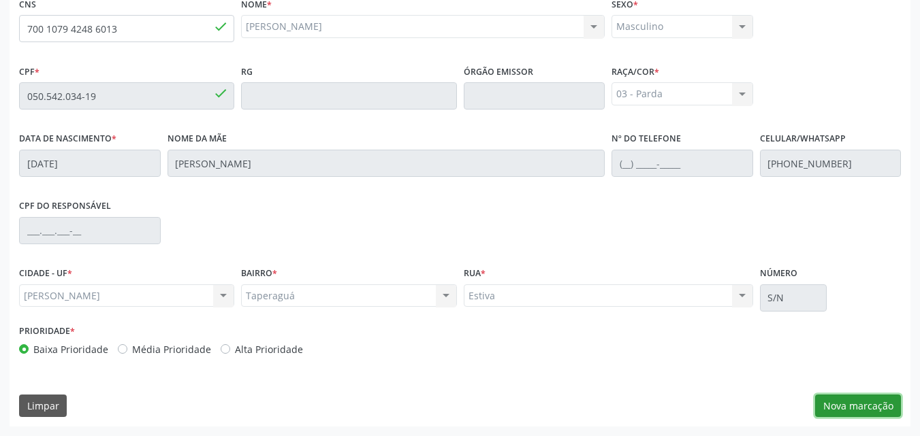
click at [852, 399] on button "Nova marcação" at bounding box center [858, 406] width 86 height 23
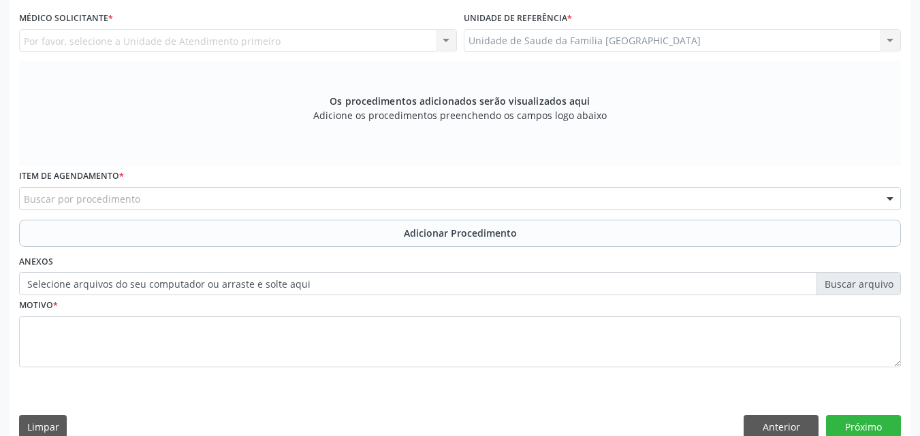
scroll to position [42, 0]
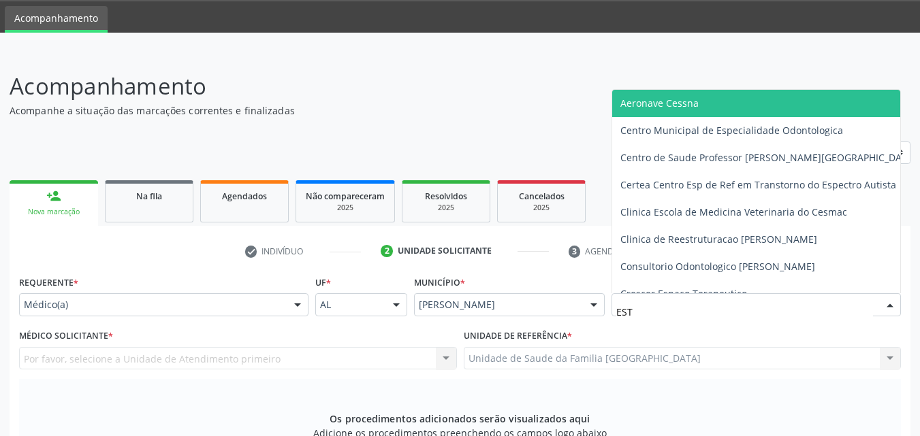
type input "ESTI"
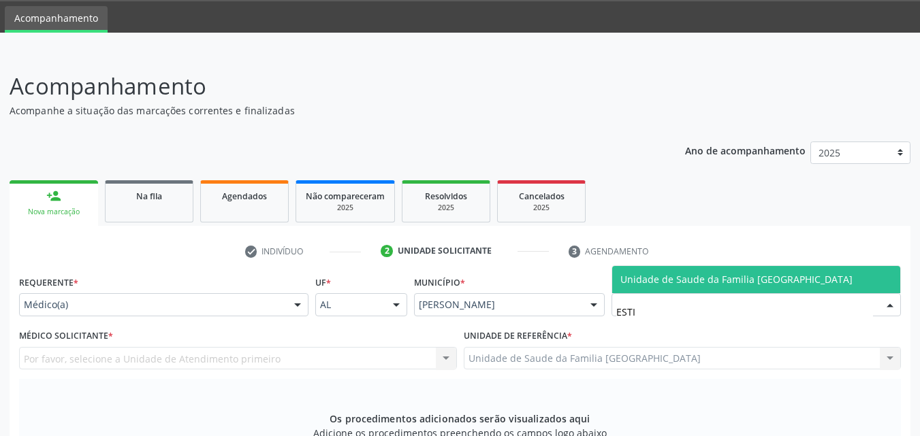
click at [627, 284] on span "Unidade de Saude da Familia [GEOGRAPHIC_DATA]" at bounding box center [736, 279] width 232 height 13
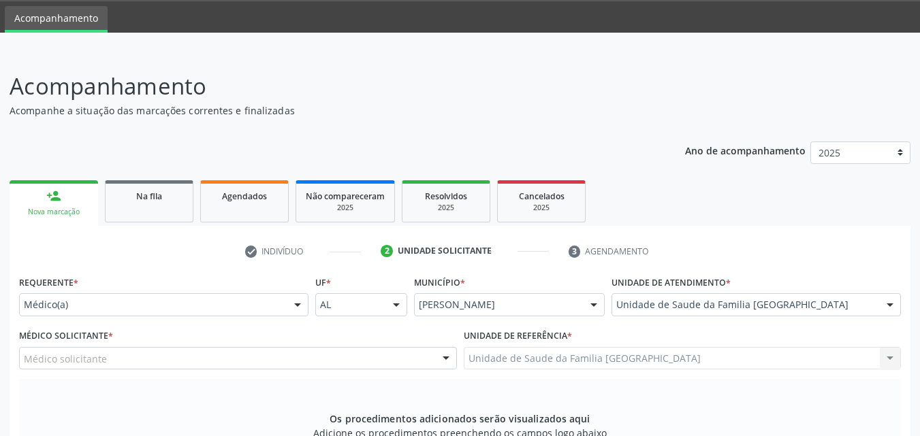
scroll to position [360, 0]
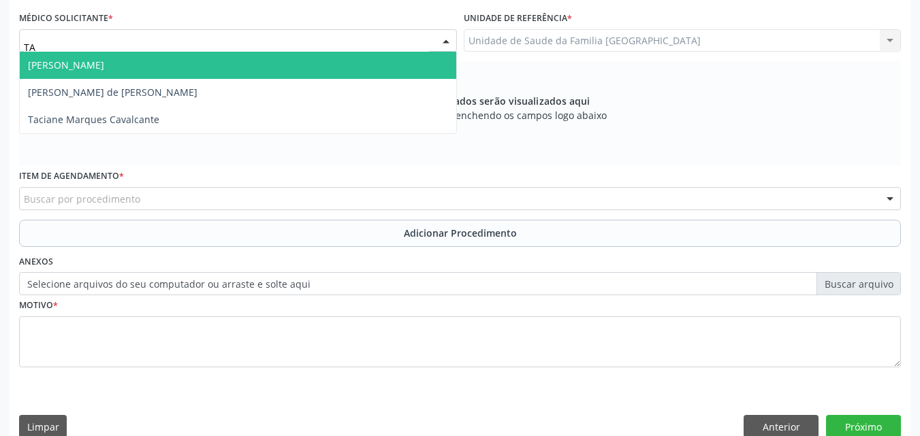
type input "TAC"
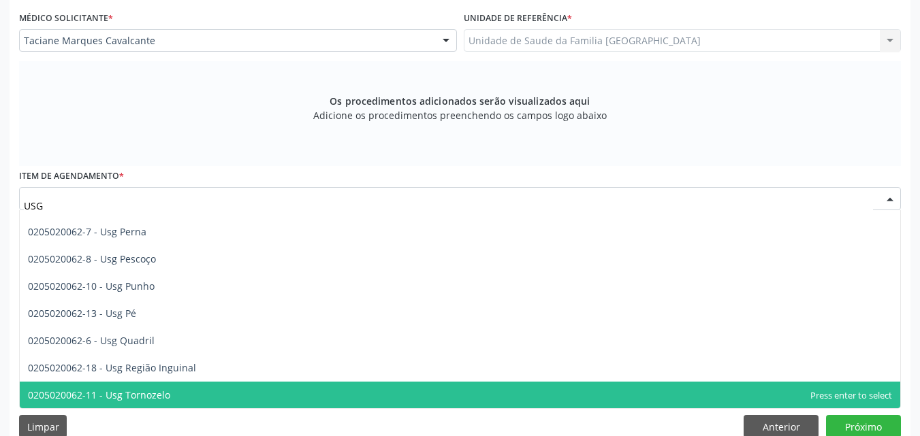
scroll to position [319, 0]
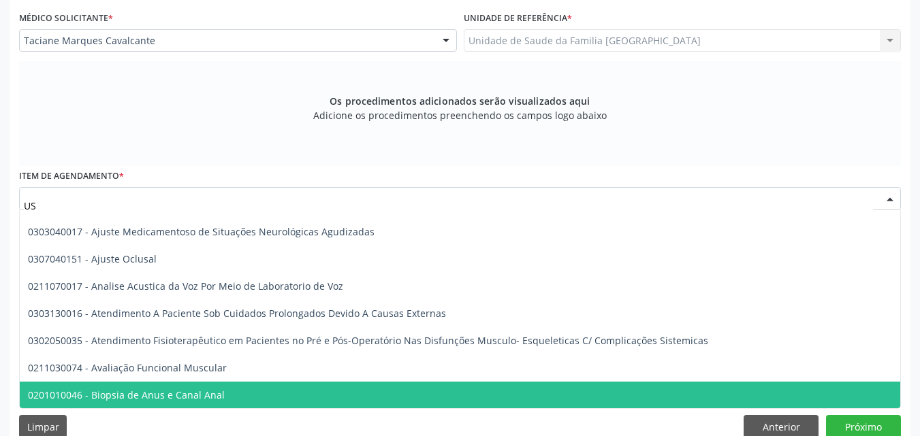
type input "U"
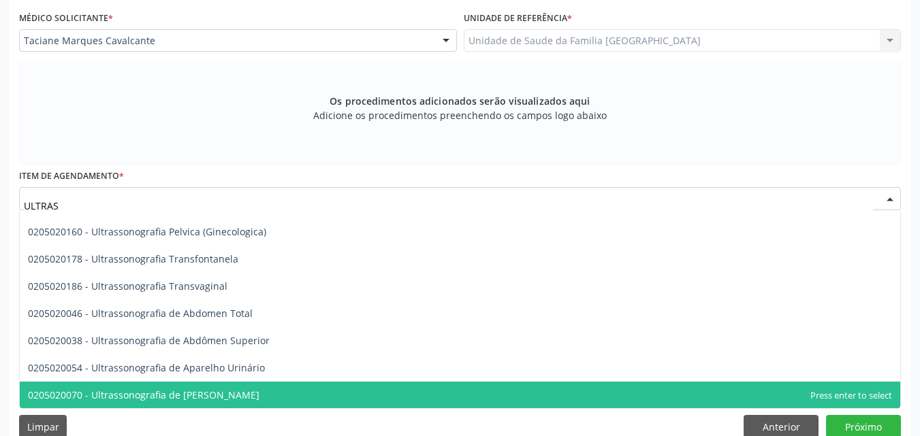
type input "ULTRASS"
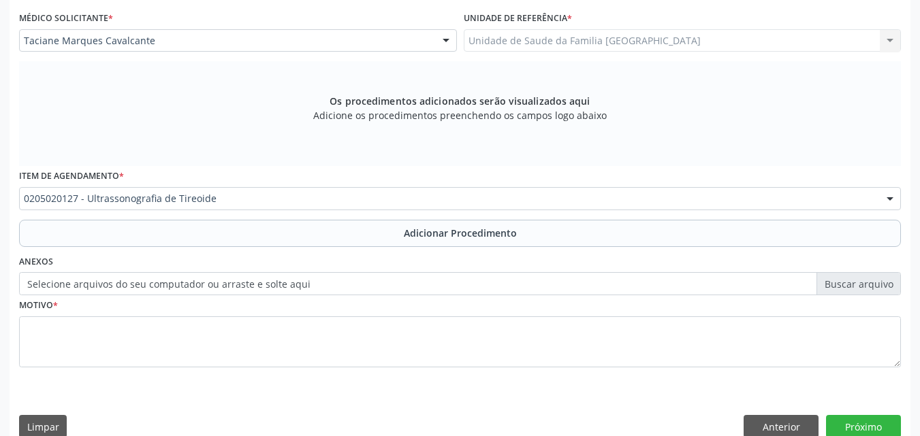
scroll to position [0, 0]
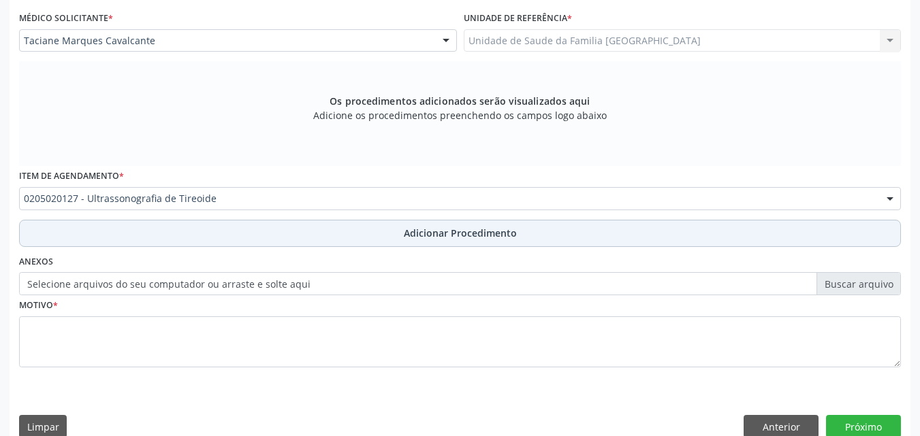
click at [289, 233] on button "Adicionar Procedimento" at bounding box center [460, 233] width 882 height 27
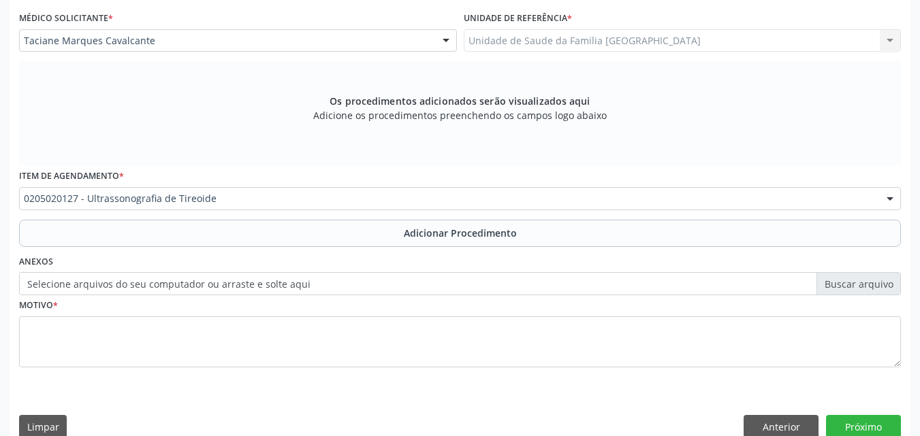
scroll to position [329, 0]
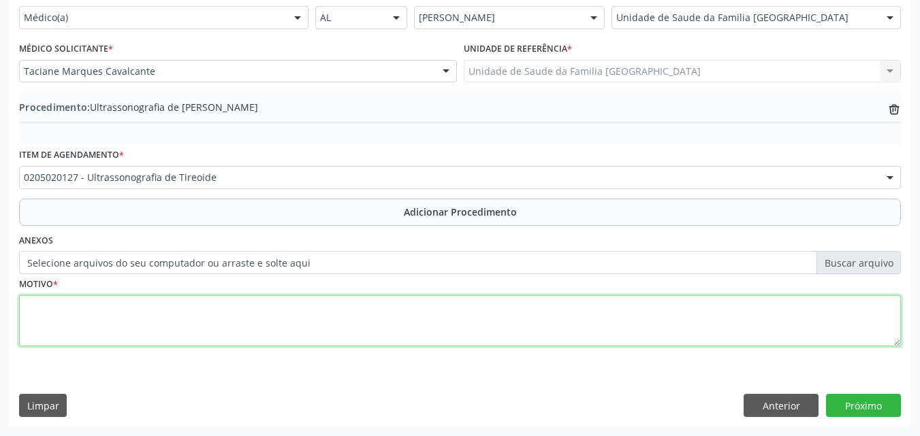
click at [227, 321] on textarea at bounding box center [460, 321] width 882 height 52
type textarea "HISTÓRICO DE NÓDULO TIRADS 3, COM QUEIXA DE GLOBUS FARINGEO."
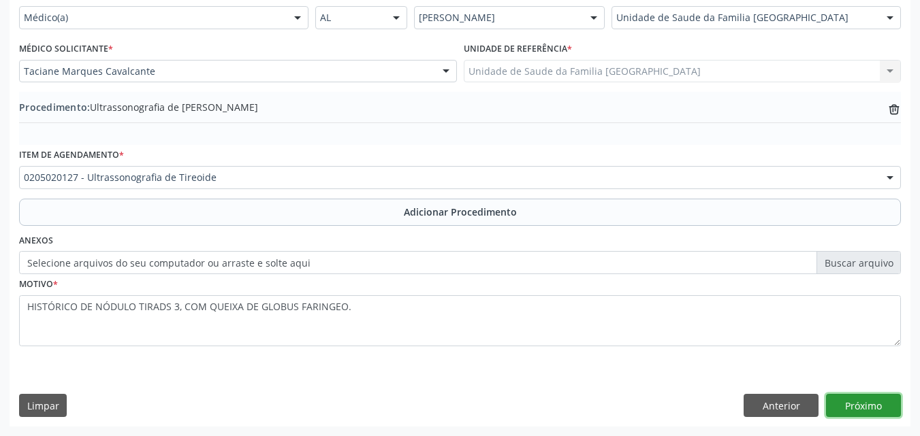
click at [869, 400] on button "Próximo" at bounding box center [863, 405] width 75 height 23
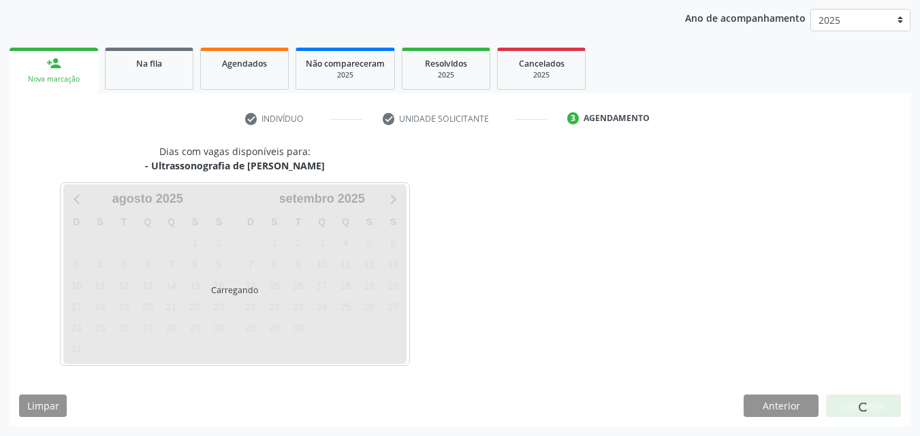
scroll to position [215, 0]
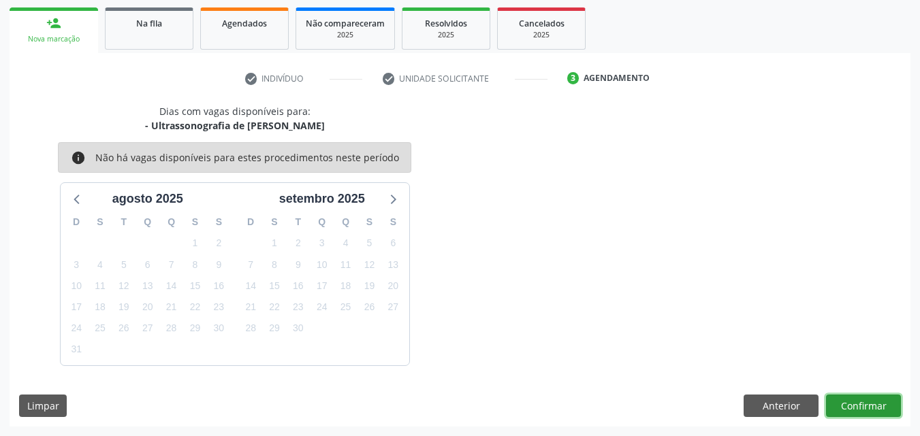
click at [867, 400] on button "Confirmar" at bounding box center [863, 406] width 75 height 23
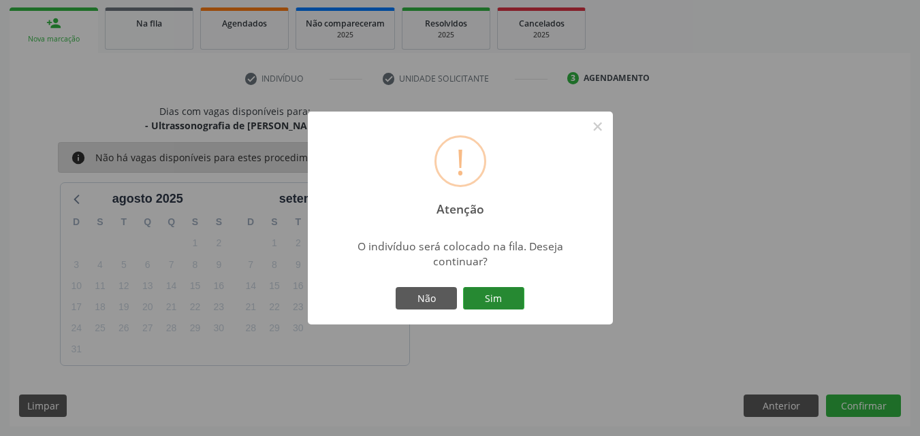
click at [487, 300] on button "Sim" at bounding box center [493, 298] width 61 height 23
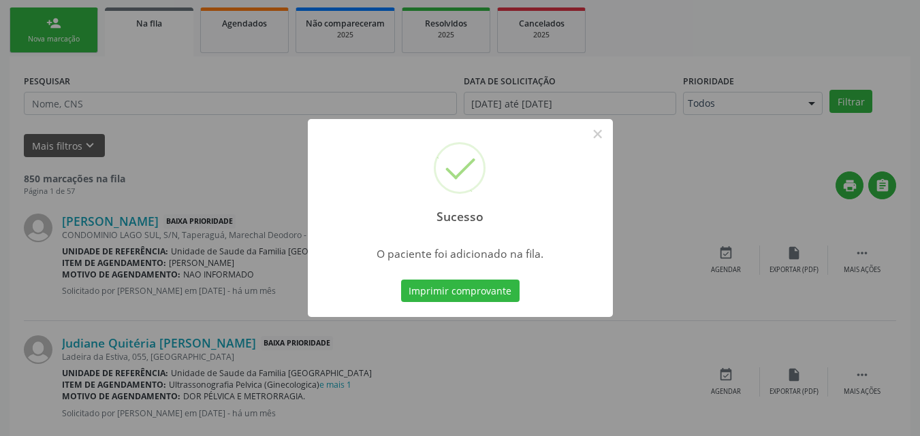
scroll to position [32, 0]
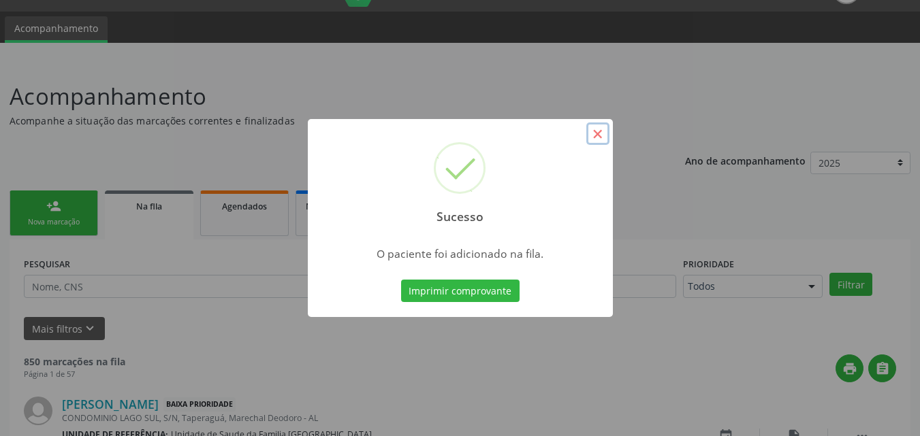
click at [602, 134] on button "×" at bounding box center [597, 134] width 23 height 23
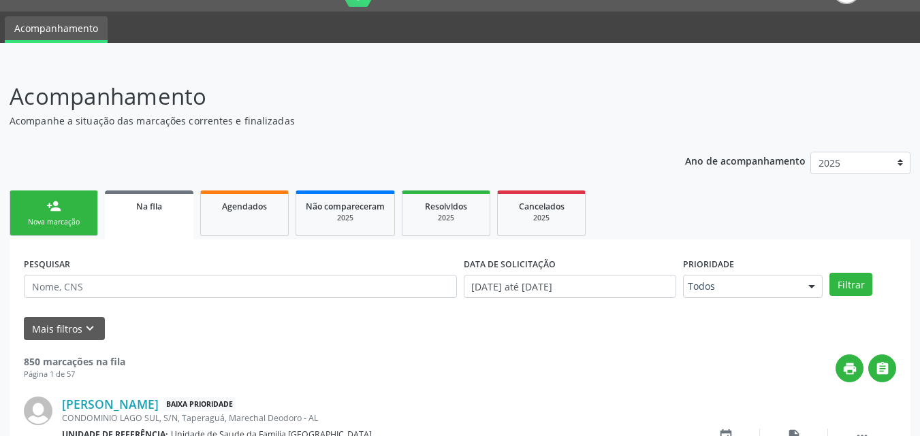
click at [54, 205] on div "person_add" at bounding box center [53, 206] width 15 height 15
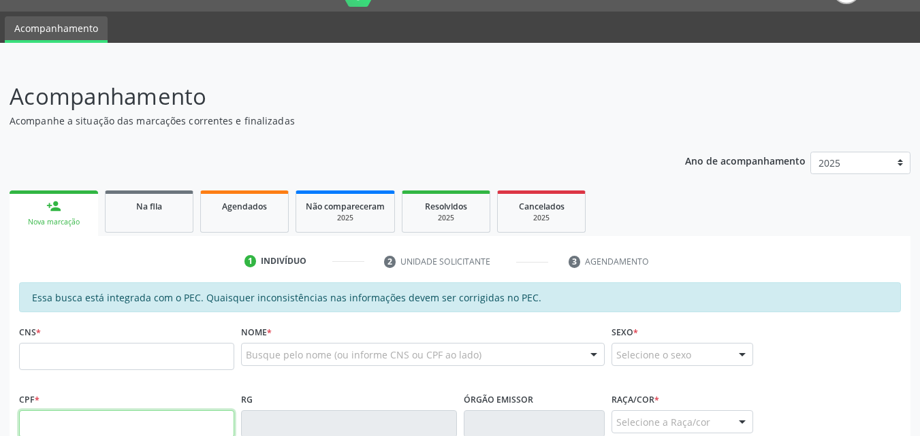
click at [72, 421] on input "text" at bounding box center [126, 424] width 215 height 27
type input "108.623.254-20"
type input "704 5023 7775 5812"
type input "[DATE]"
type input "[PERSON_NAME]"
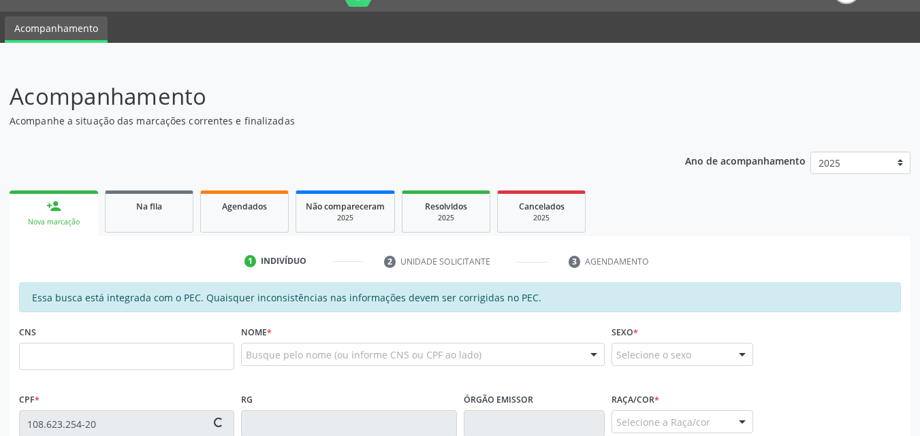
type input "[PHONE_NUMBER]"
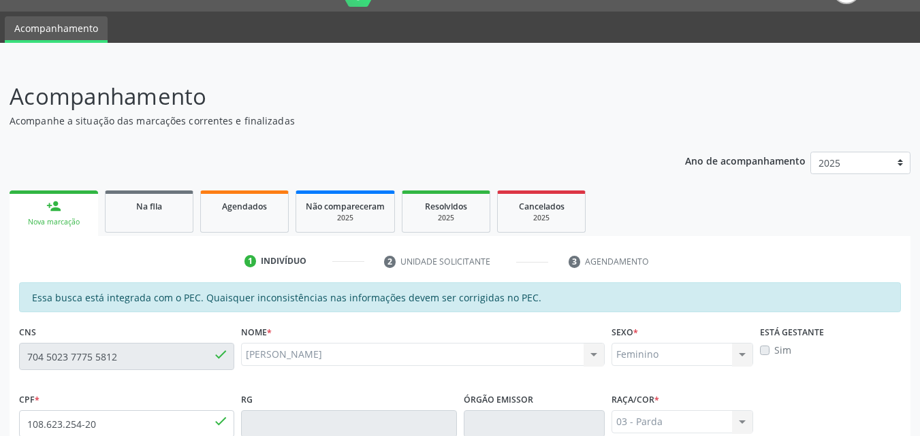
scroll to position [350, 0]
